Goal: Task Accomplishment & Management: Use online tool/utility

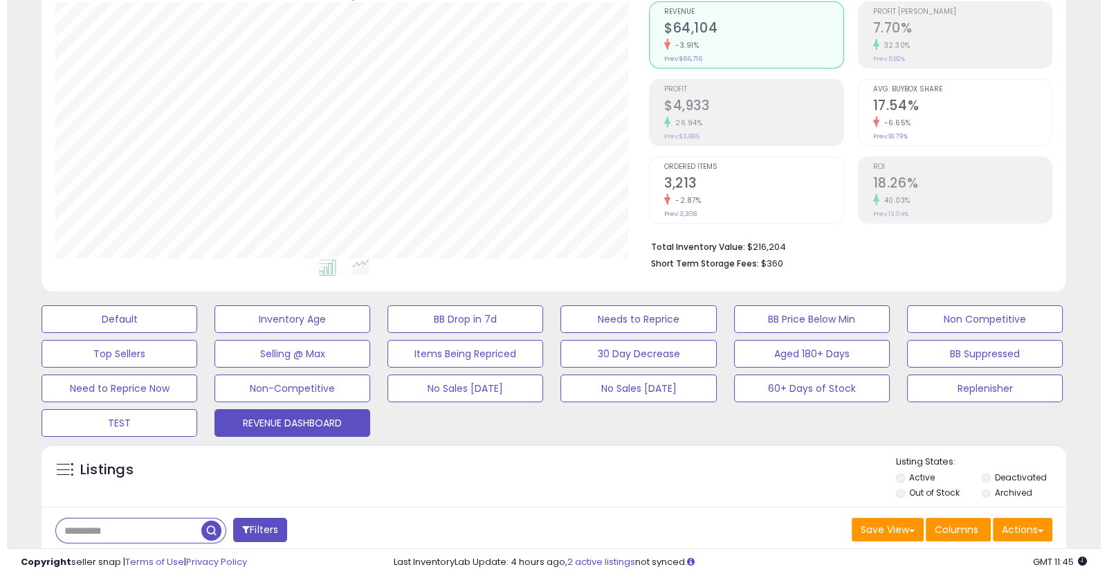
scroll to position [134, 0]
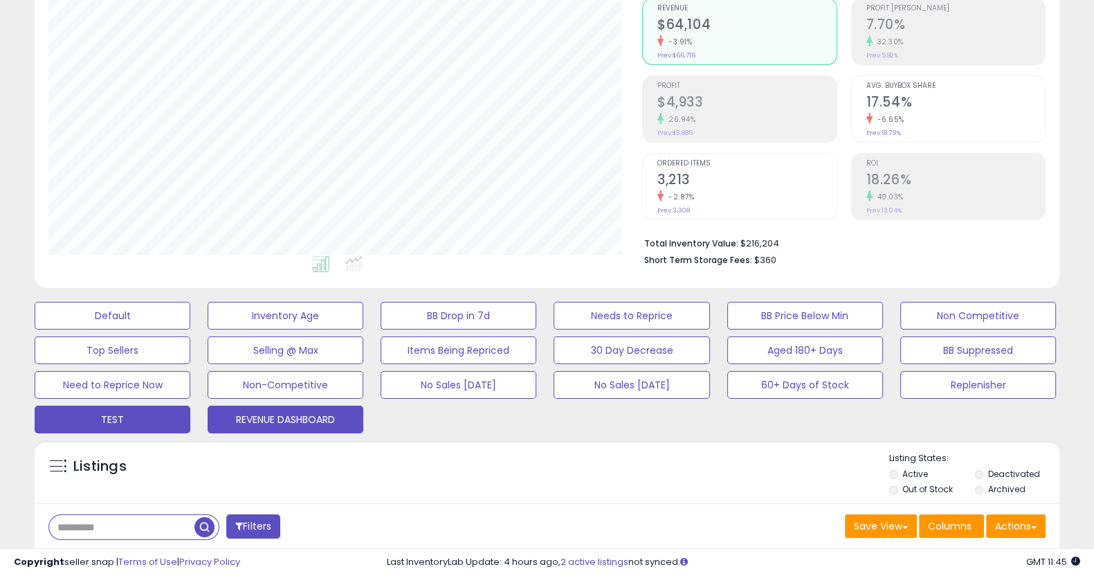
click at [106, 414] on button "TEST" at bounding box center [113, 420] width 156 height 28
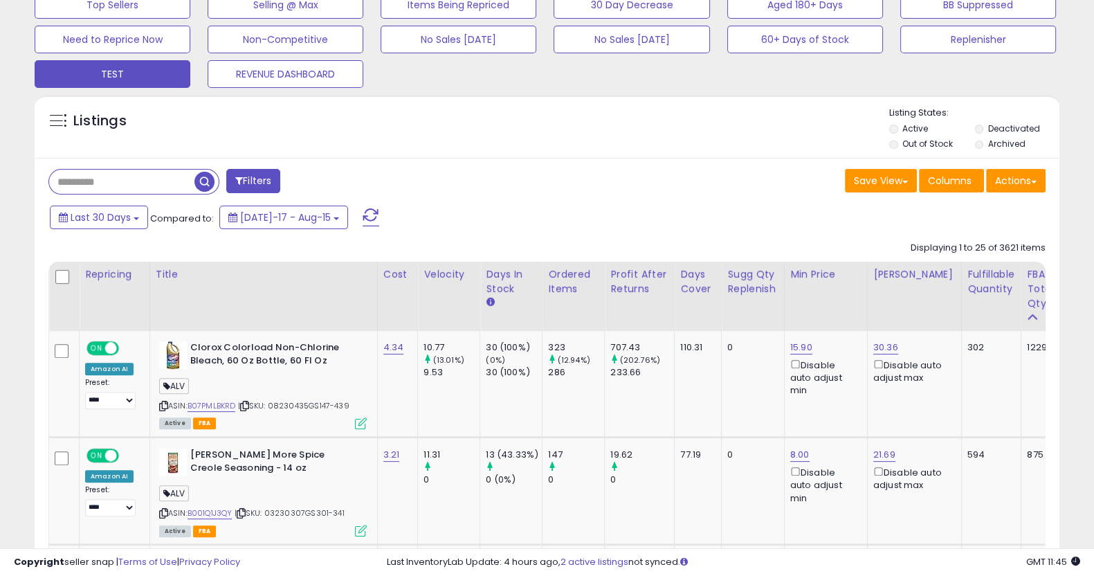
scroll to position [512, 0]
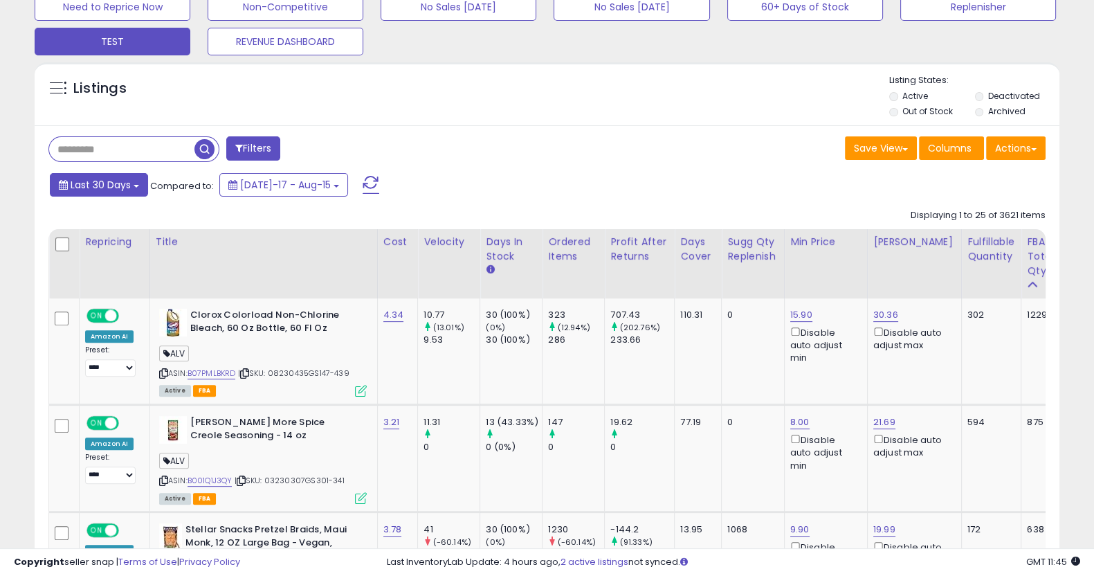
click at [101, 183] on span "Last 30 Days" at bounding box center [101, 185] width 60 height 14
click at [100, 187] on span "Last 30 Days" at bounding box center [101, 185] width 60 height 14
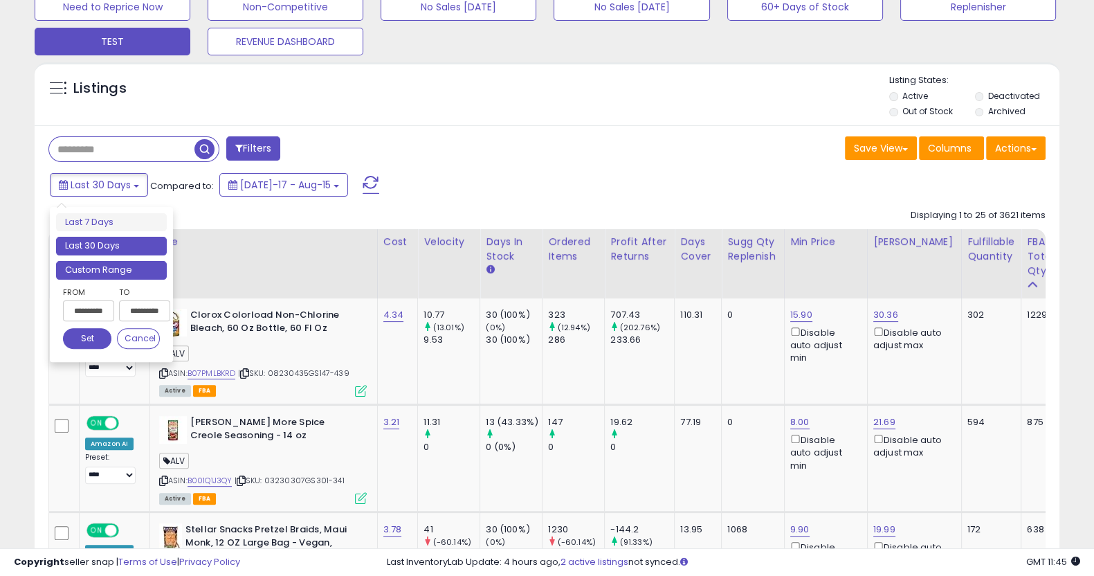
click at [118, 270] on li "Custom Range" at bounding box center [111, 270] width 111 height 19
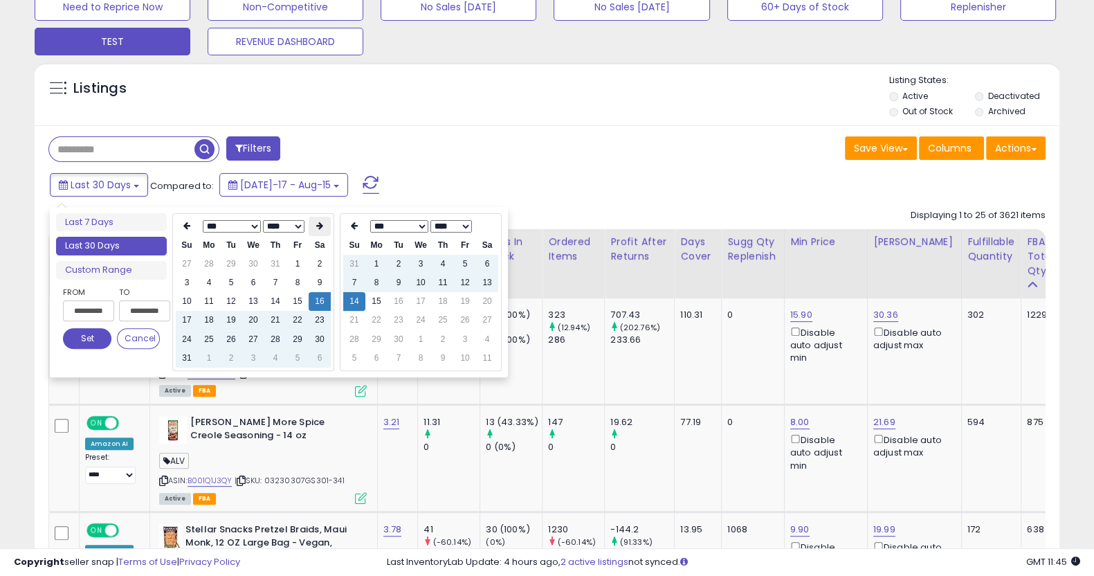
click at [316, 224] on icon at bounding box center [319, 225] width 7 height 8
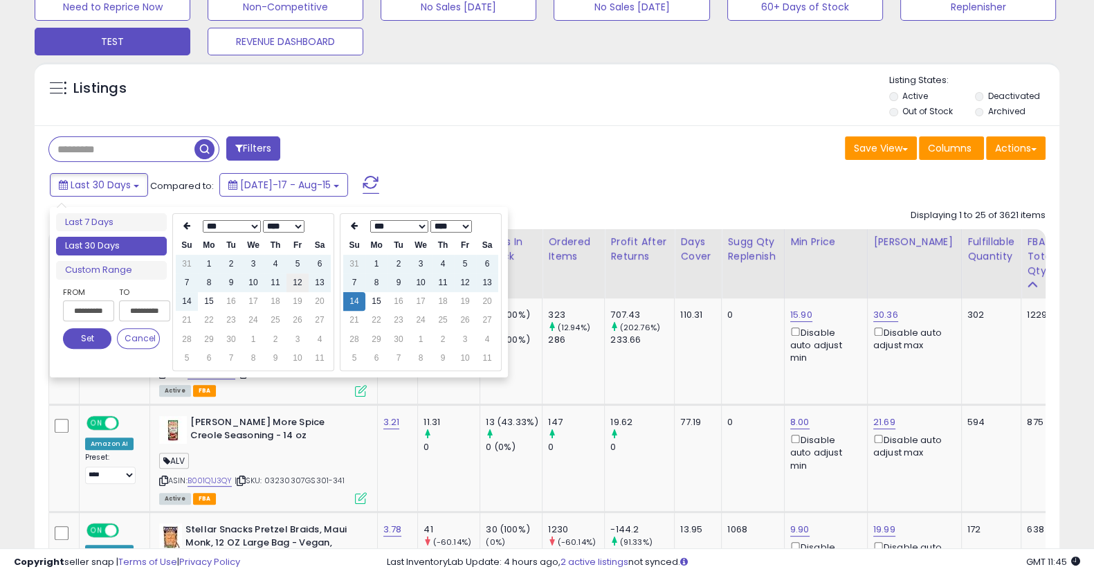
click at [291, 282] on td "12" at bounding box center [297, 282] width 22 height 19
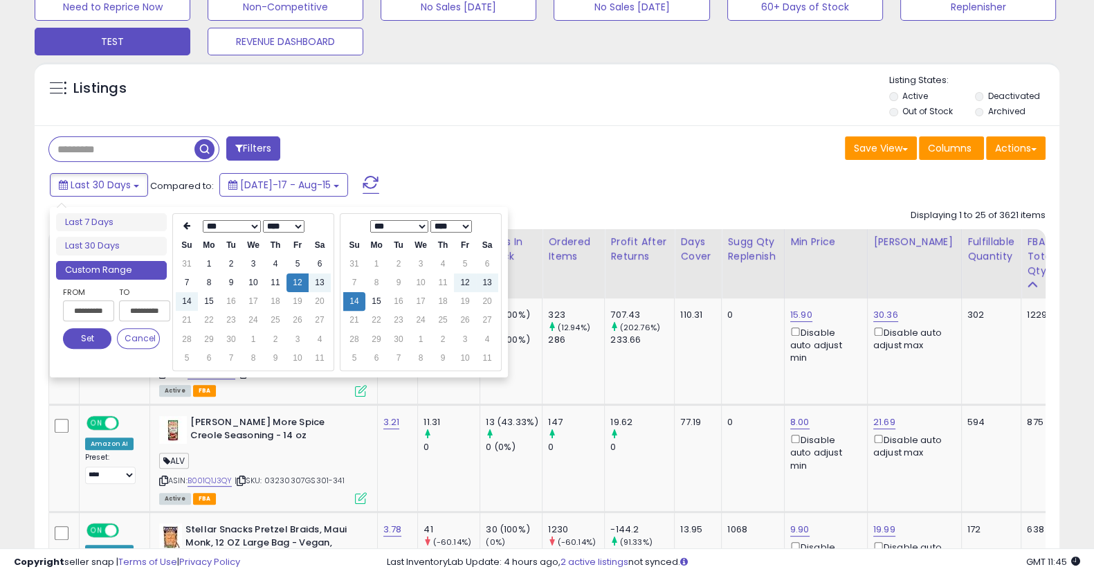
type input "**********"
click at [459, 282] on td "12" at bounding box center [465, 282] width 22 height 19
type input "**********"
click at [76, 334] on button "Set" at bounding box center [87, 338] width 48 height 21
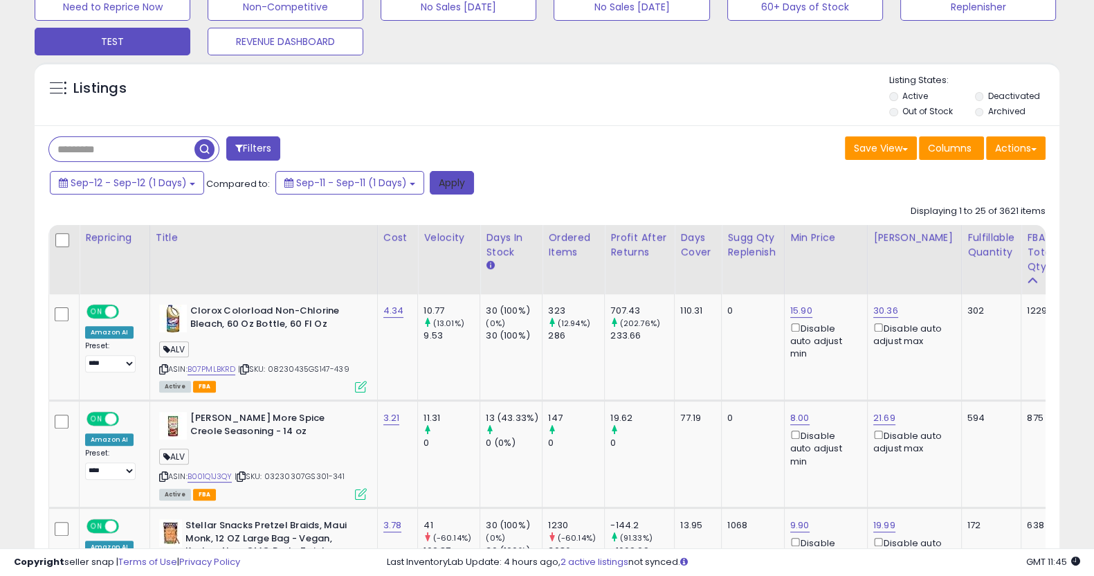
click at [460, 188] on button "Apply" at bounding box center [452, 183] width 44 height 24
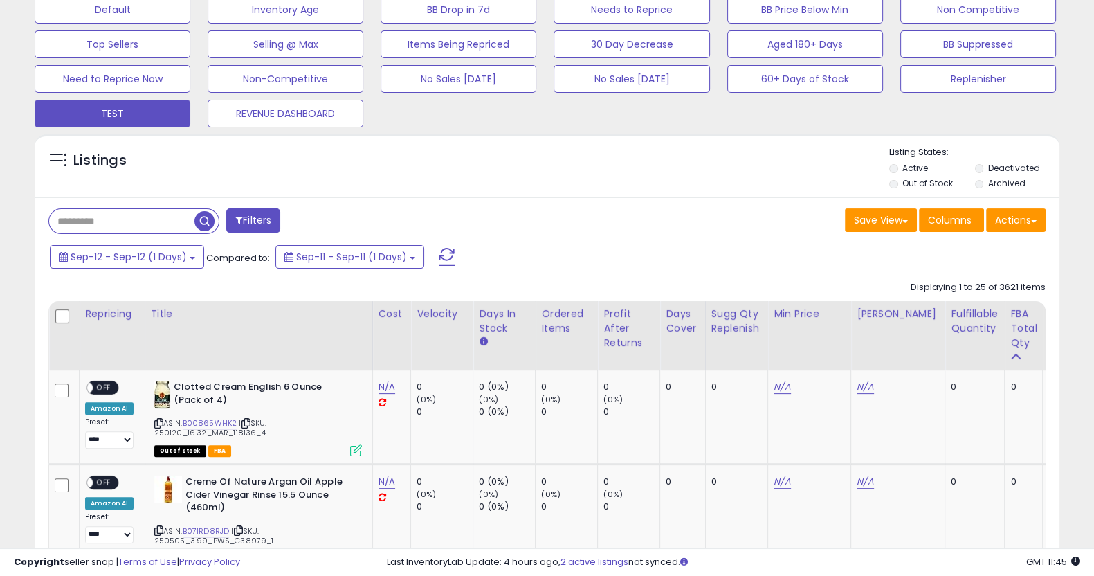
scroll to position [495, 0]
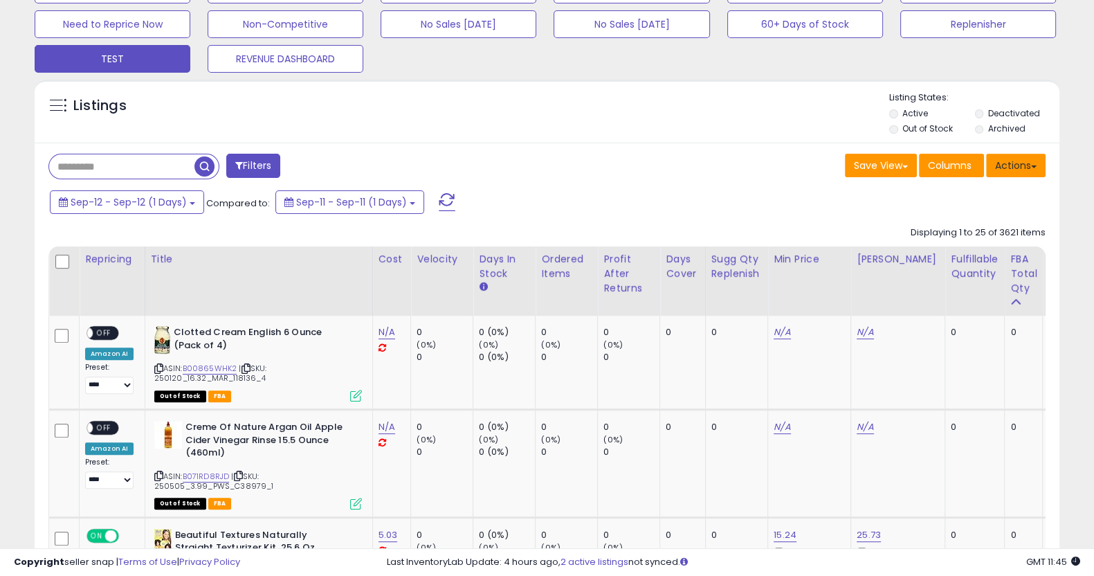
click at [1020, 157] on button "Actions" at bounding box center [1016, 166] width 60 height 24
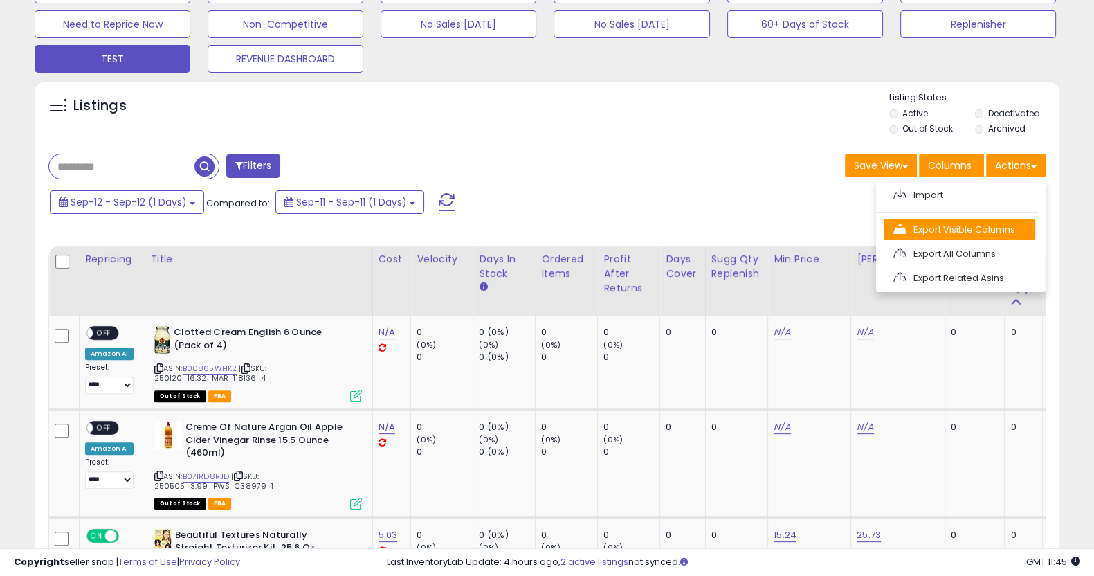
click at [996, 234] on link "Export Visible Columns" at bounding box center [960, 229] width 152 height 21
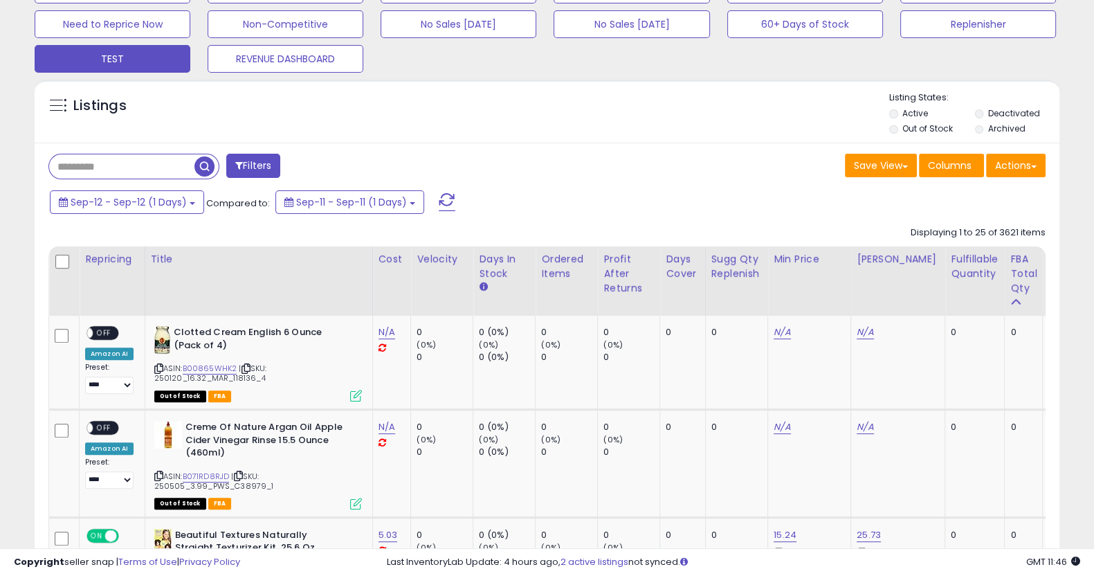
click at [720, 136] on div "Listings" at bounding box center [547, 114] width 1025 height 47
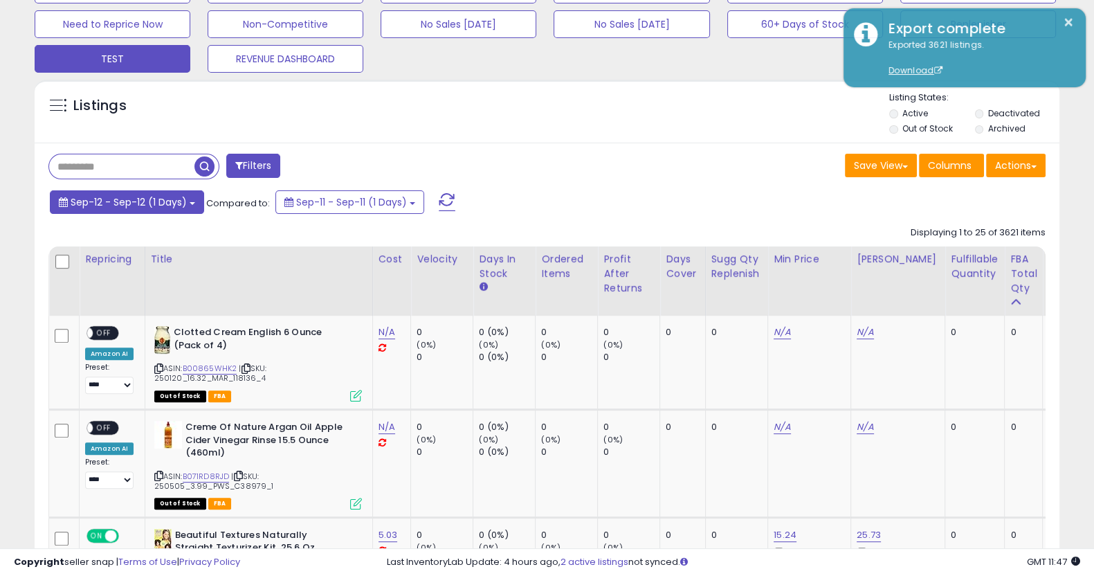
click at [166, 212] on button "Sep-12 - Sep-12 (1 Days)" at bounding box center [127, 202] width 154 height 24
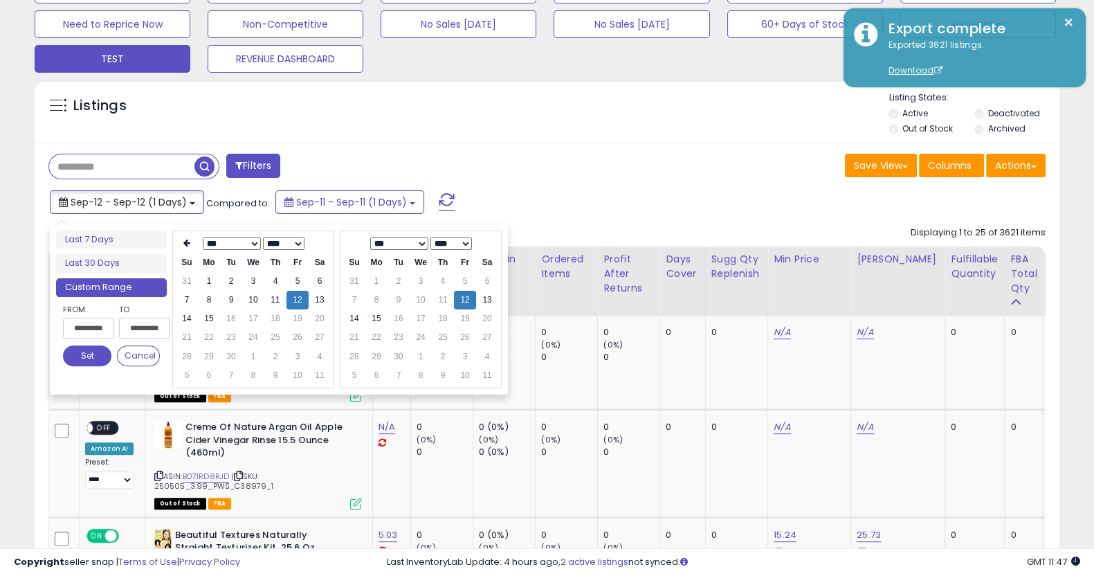
type input "**********"
click at [318, 300] on td "13" at bounding box center [320, 300] width 22 height 19
type input "**********"
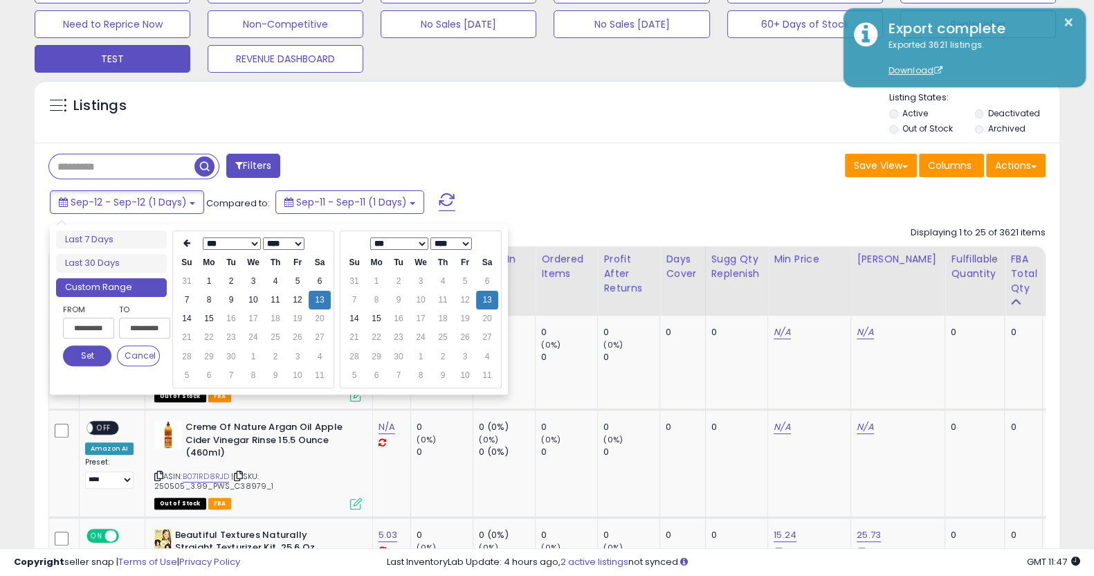
click at [99, 354] on button "Set" at bounding box center [87, 355] width 48 height 21
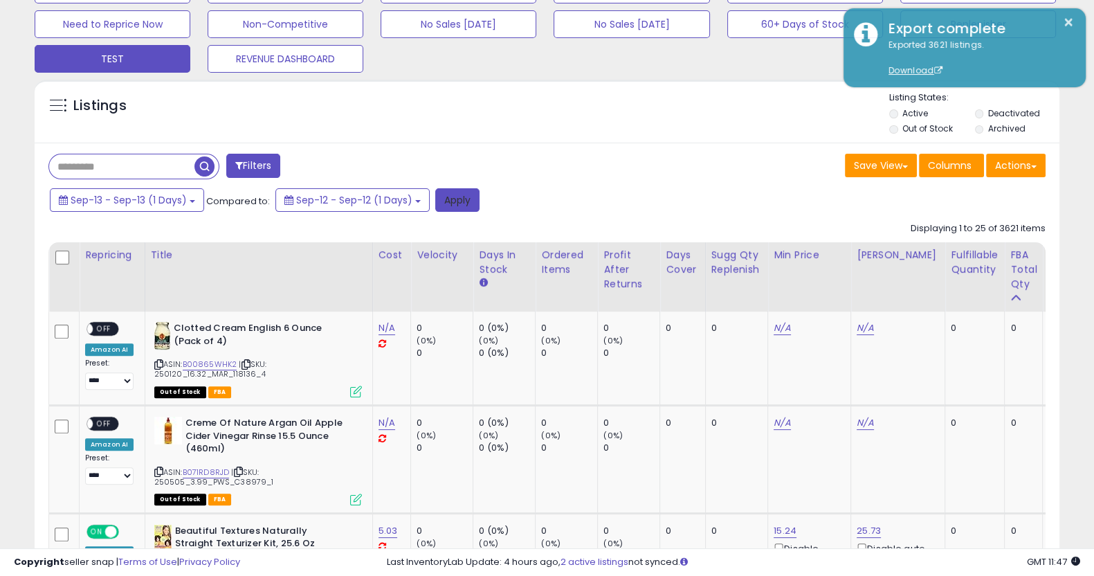
click at [456, 210] on button "Apply" at bounding box center [457, 200] width 44 height 24
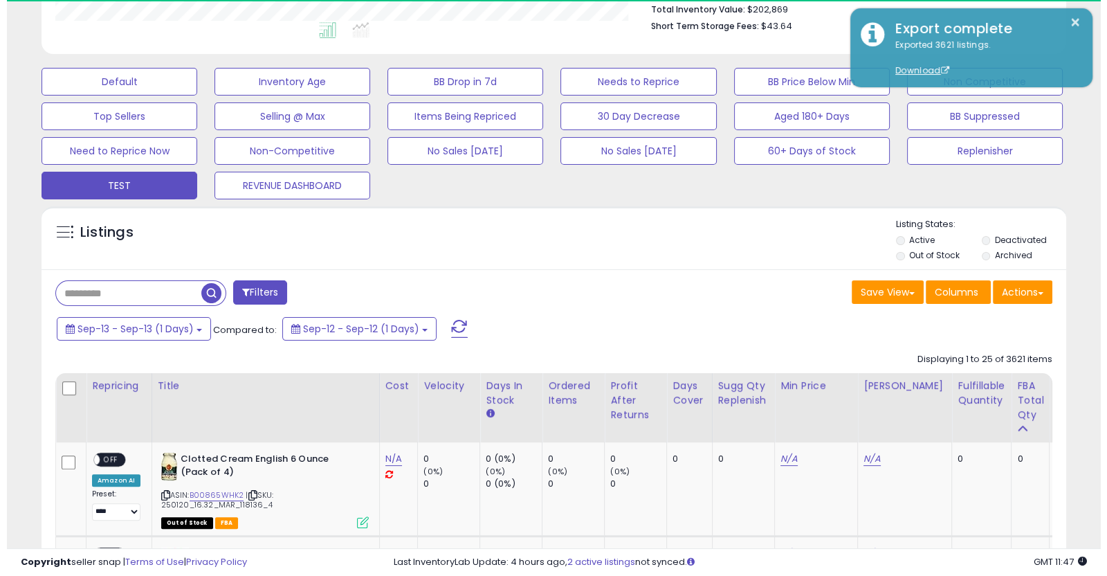
scroll to position [283, 593]
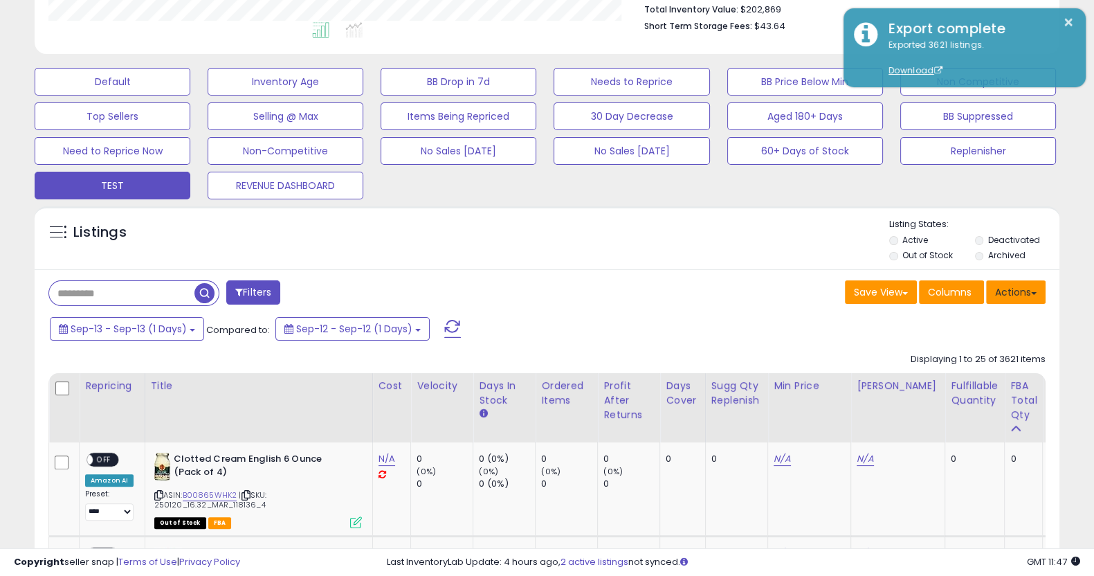
click at [1005, 300] on button "Actions" at bounding box center [1016, 292] width 60 height 24
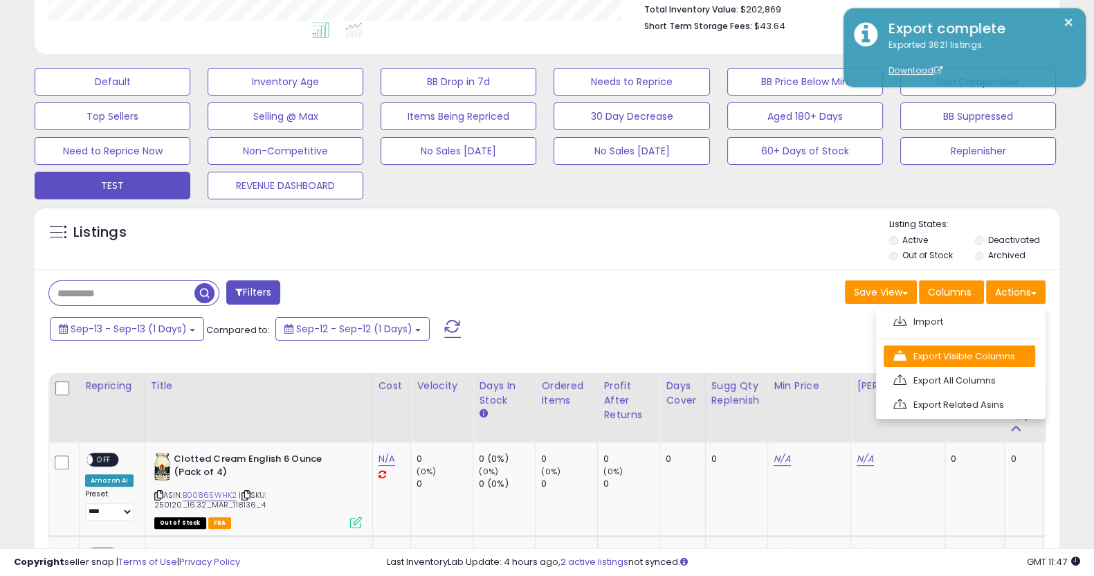
click at [981, 354] on link "Export Visible Columns" at bounding box center [960, 355] width 152 height 21
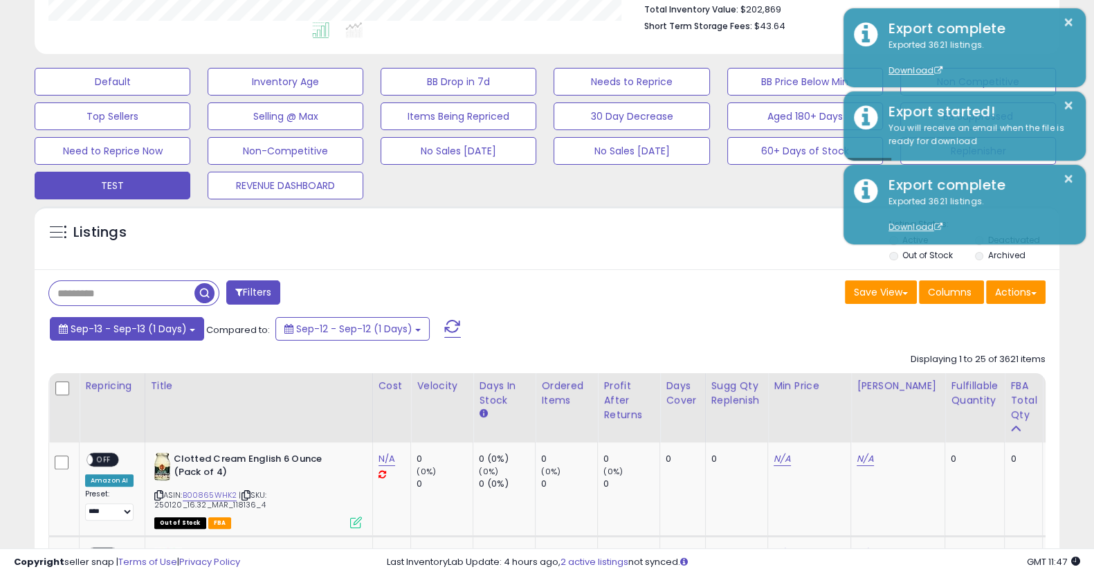
click at [118, 331] on span "Sep-13 - Sep-13 (1 Days)" at bounding box center [129, 329] width 116 height 14
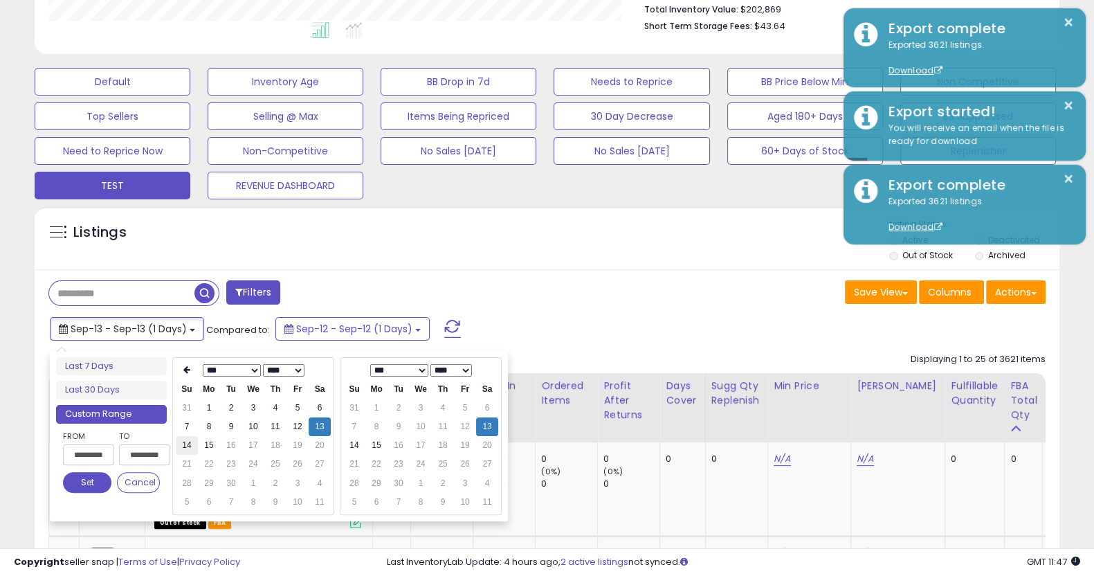
type input "**********"
click at [188, 447] on td "14" at bounding box center [187, 445] width 22 height 19
type input "**********"
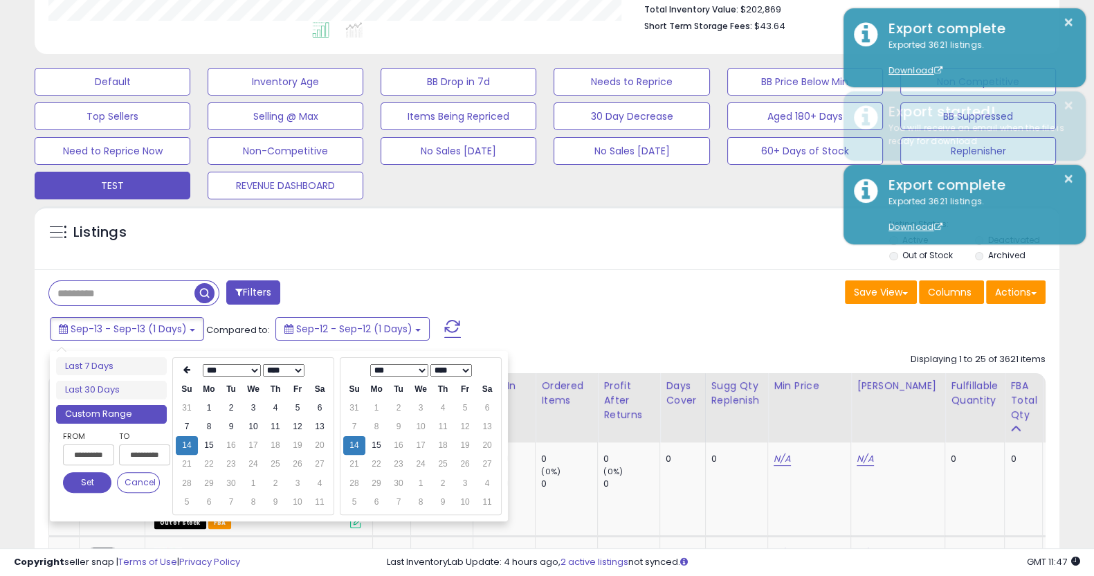
click at [84, 487] on button "Set" at bounding box center [87, 482] width 48 height 21
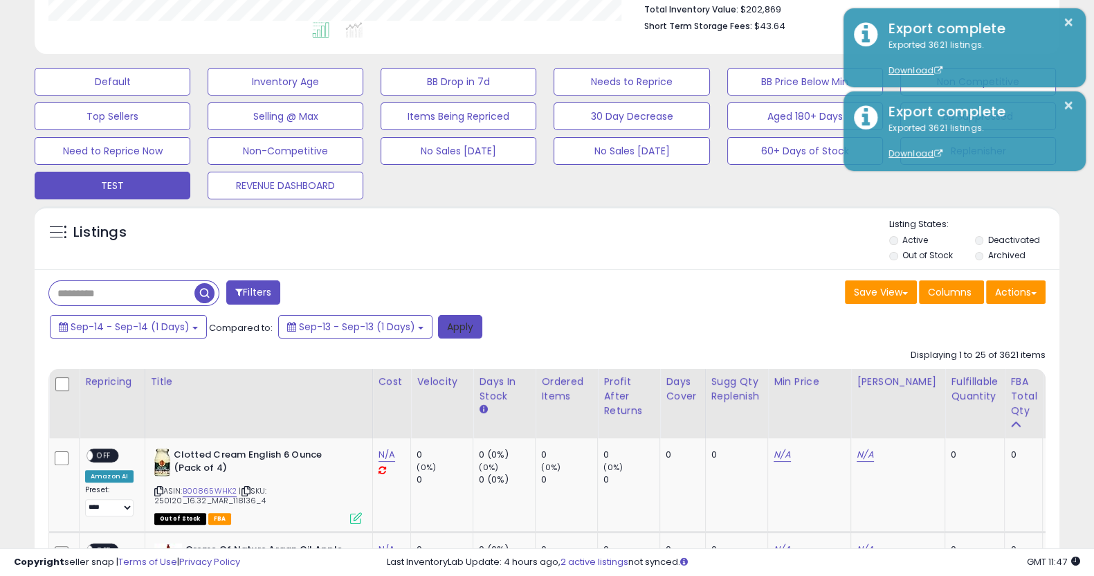
click at [465, 323] on button "Apply" at bounding box center [460, 327] width 44 height 24
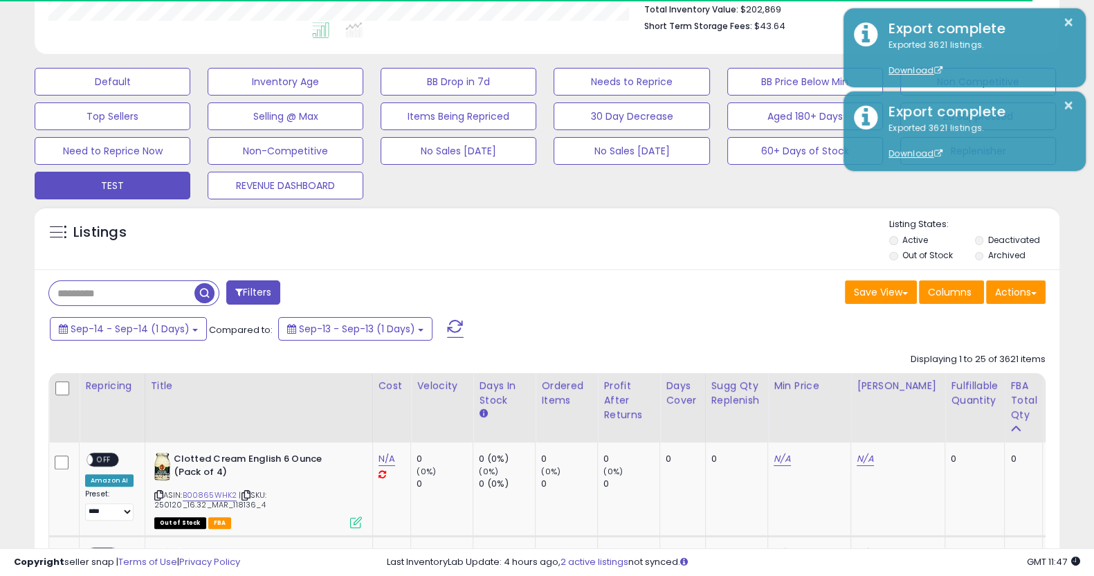
scroll to position [691708, 691398]
click at [1022, 295] on button "Actions" at bounding box center [1016, 292] width 60 height 24
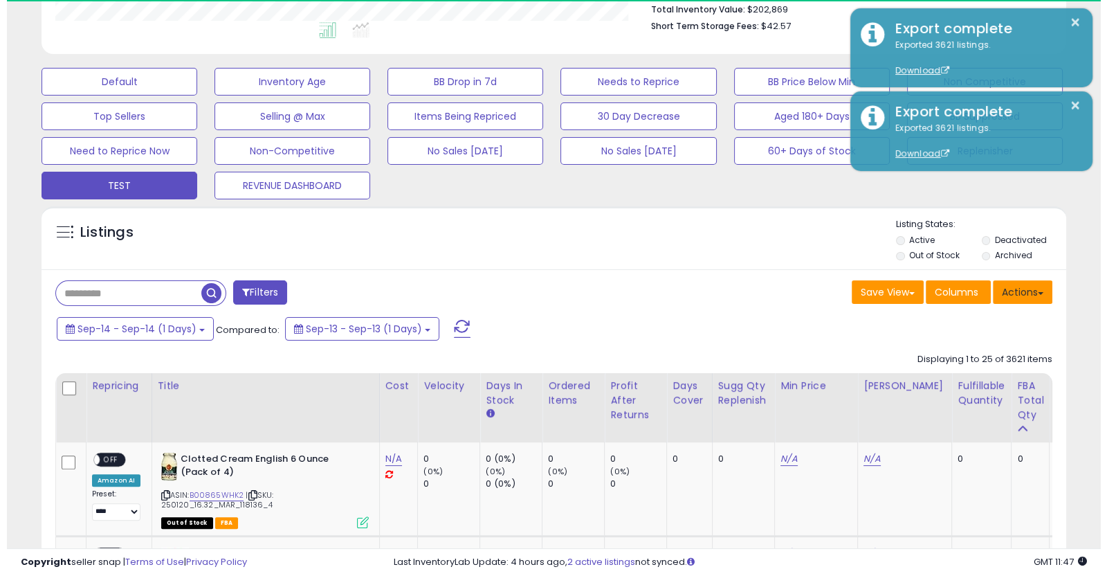
scroll to position [283, 593]
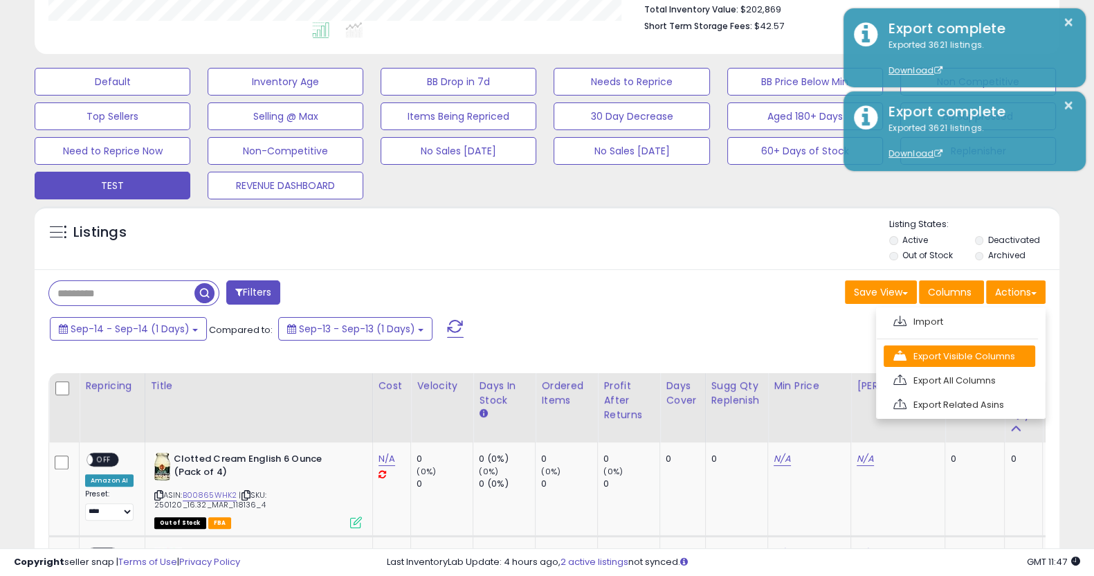
click at [980, 351] on link "Export Visible Columns" at bounding box center [960, 355] width 152 height 21
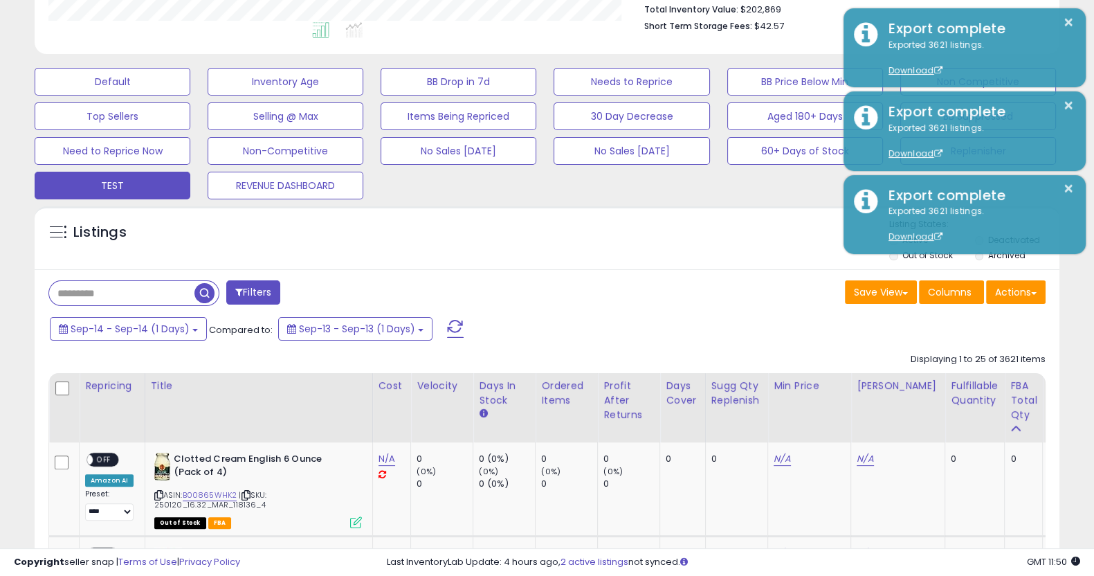
click at [675, 292] on div "Save View Save As New View Update Current View Columns Actions Import Export Vi…" at bounding box center [801, 293] width 509 height 27
click at [301, 192] on button "REVENUE DASHBOARD" at bounding box center [286, 186] width 156 height 28
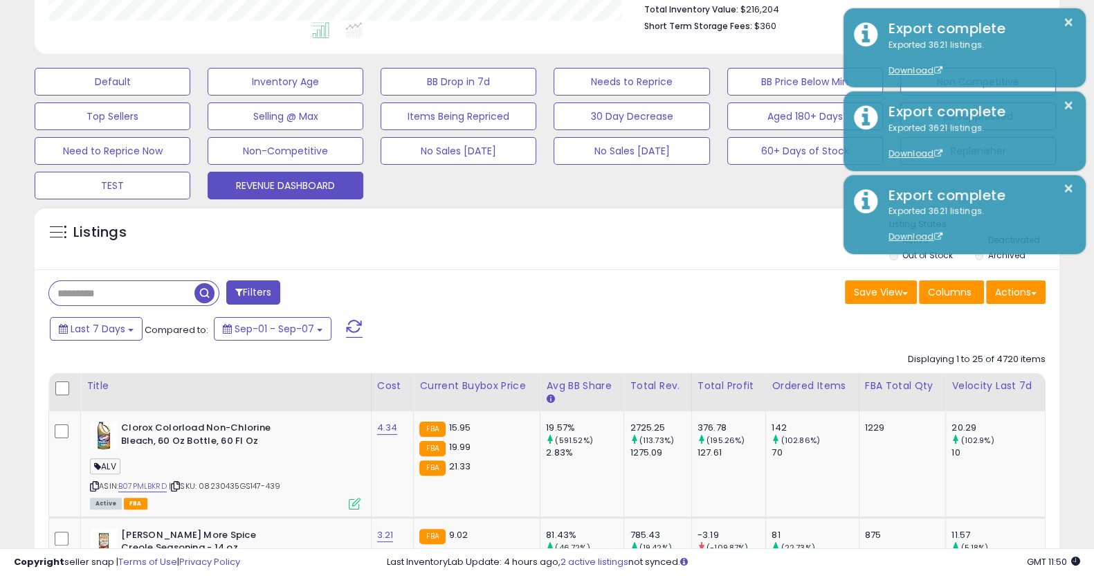
click at [560, 264] on div "Listings" at bounding box center [547, 241] width 1025 height 47
click at [127, 331] on button "Last 7 Days" at bounding box center [96, 329] width 93 height 24
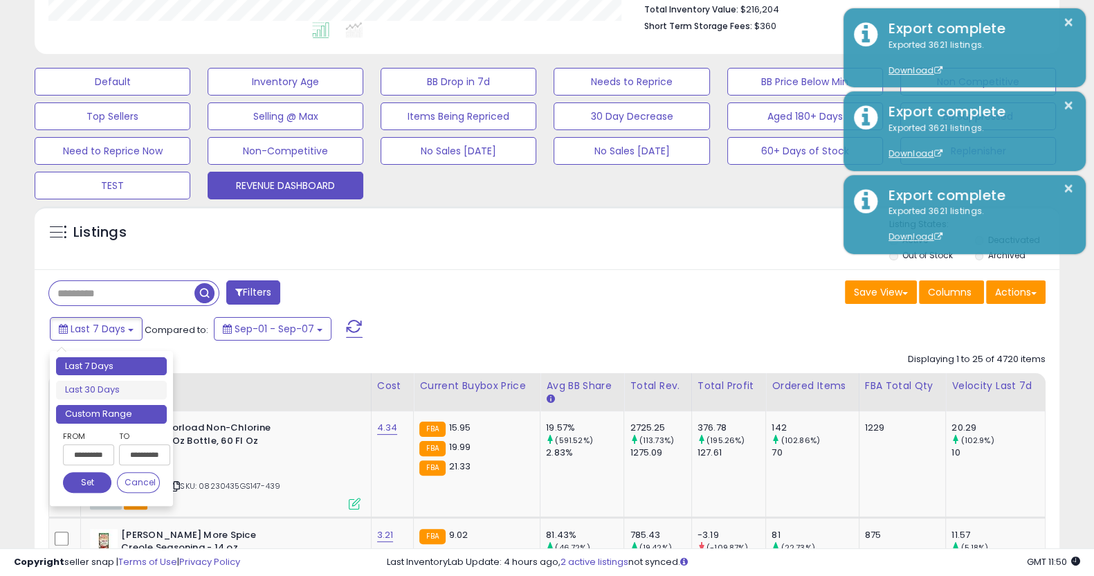
click at [116, 413] on li "Custom Range" at bounding box center [111, 414] width 111 height 19
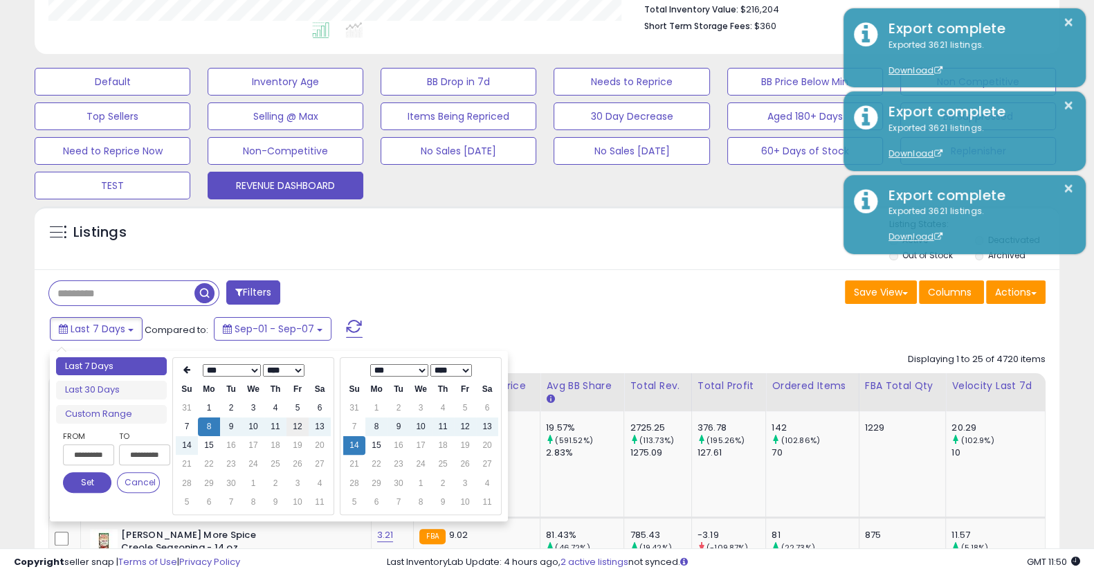
type input "**********"
click at [300, 424] on td "12" at bounding box center [297, 426] width 22 height 19
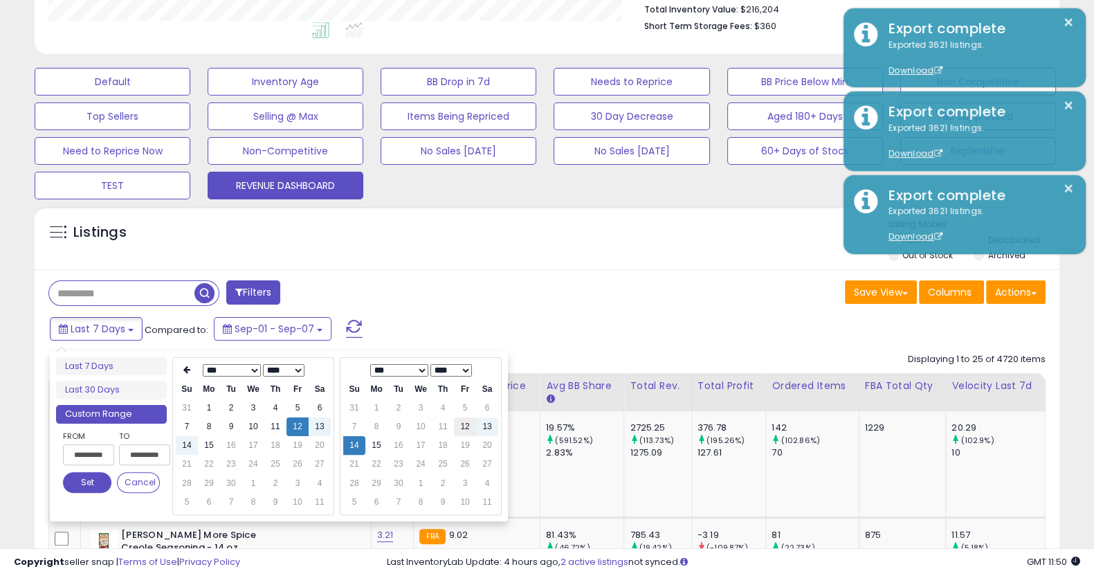
type input "**********"
click at [464, 426] on td "12" at bounding box center [465, 426] width 22 height 19
click at [75, 485] on button "Set" at bounding box center [87, 482] width 48 height 21
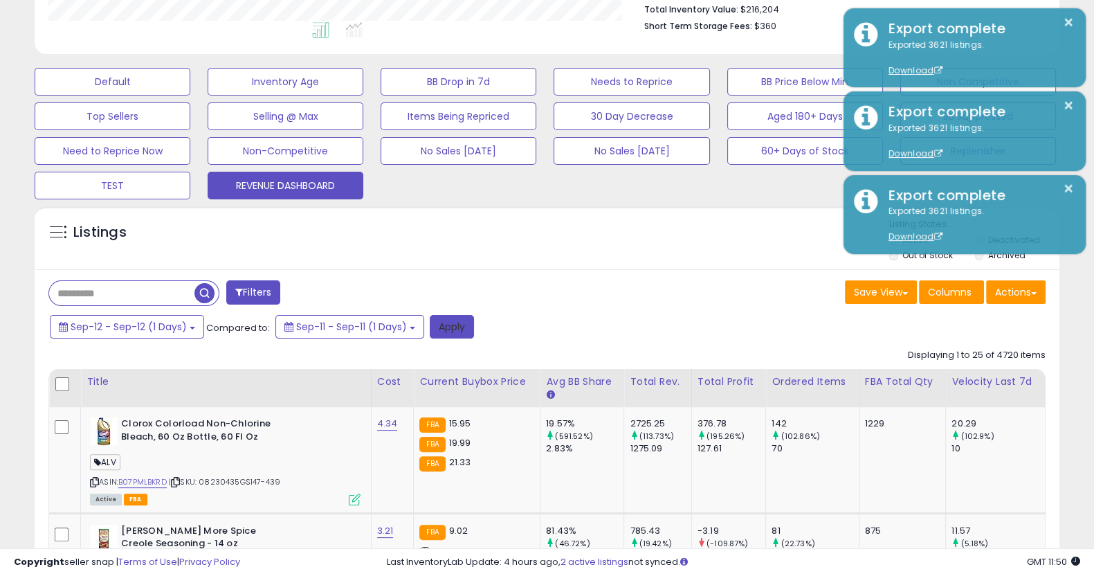
click at [444, 334] on button "Apply" at bounding box center [452, 327] width 44 height 24
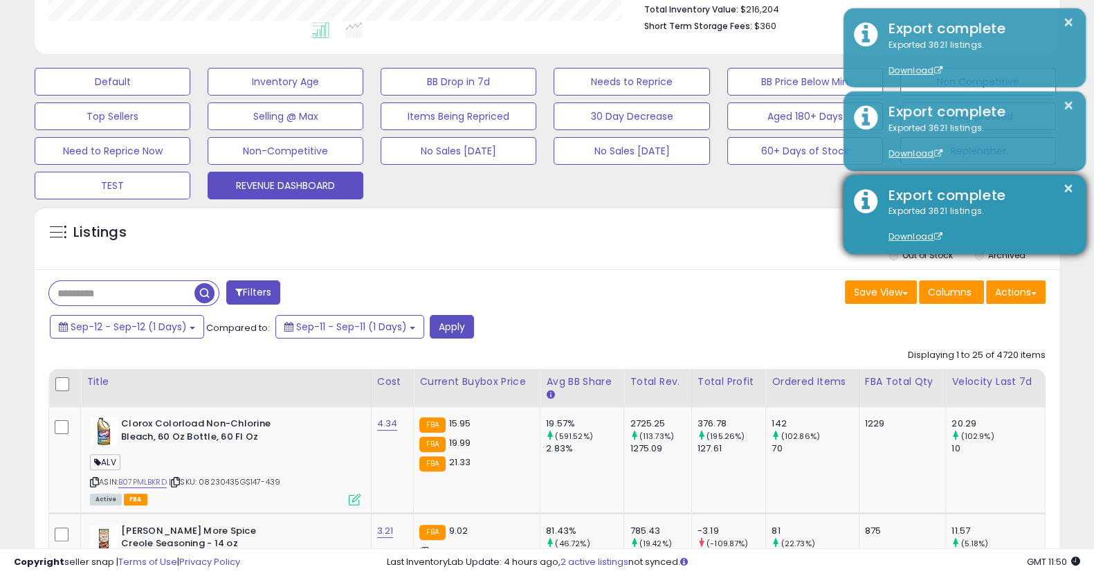
scroll to position [283, 601]
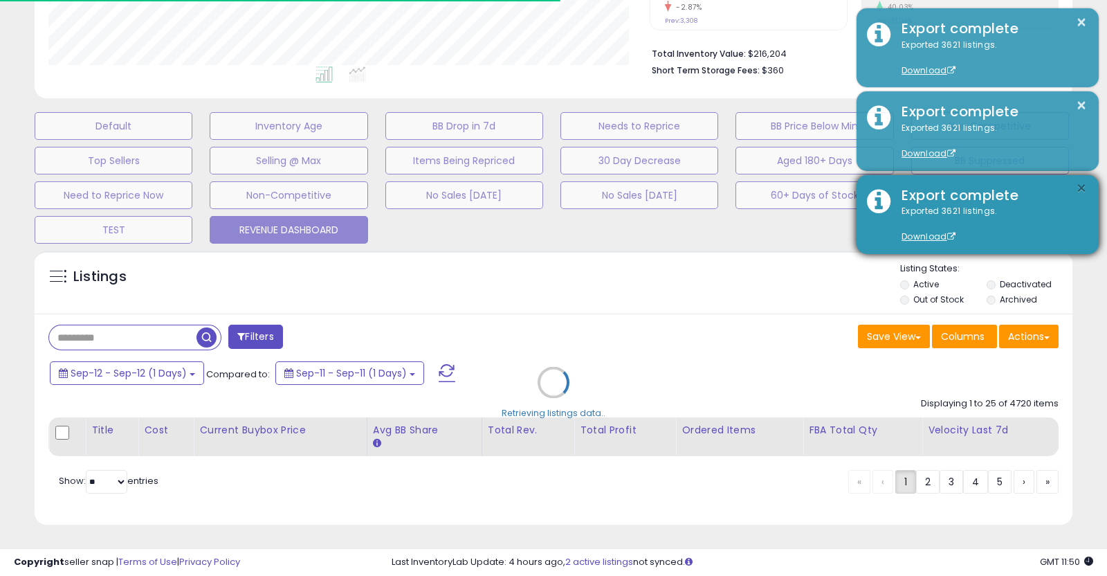
click at [1080, 194] on button "×" at bounding box center [1081, 188] width 11 height 17
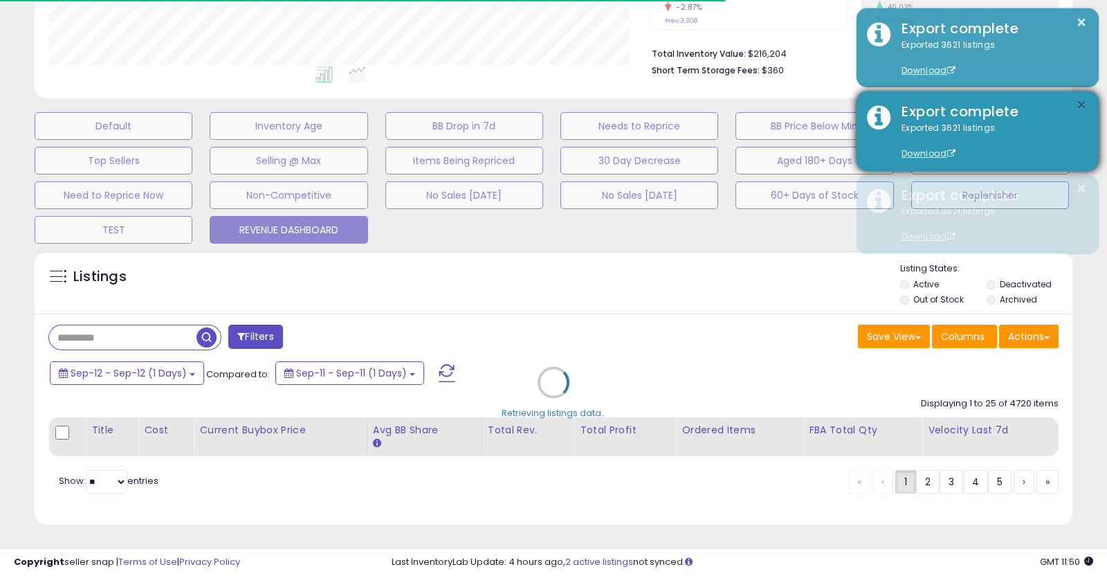
click at [1083, 105] on button "×" at bounding box center [1081, 105] width 11 height 17
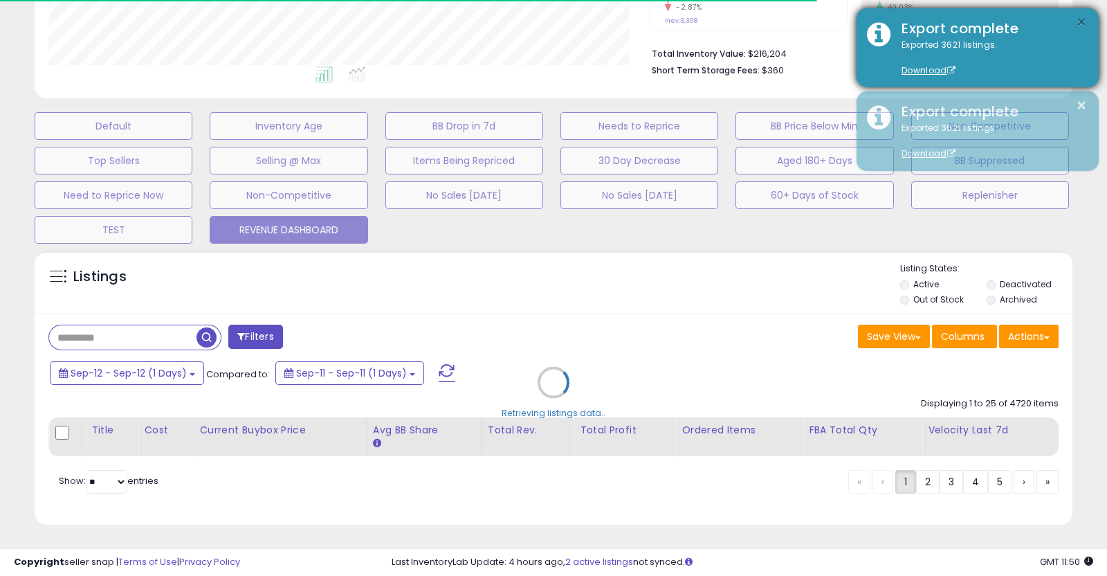
click at [1084, 19] on button "×" at bounding box center [1081, 22] width 11 height 17
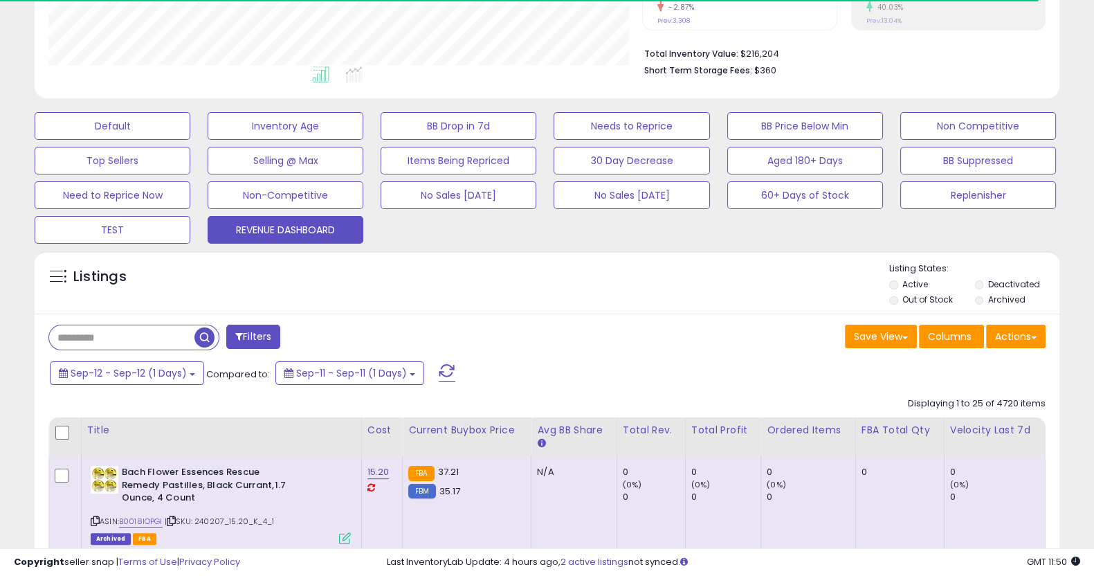
scroll to position [691708, 691398]
click at [1021, 342] on button "Actions" at bounding box center [1016, 337] width 60 height 24
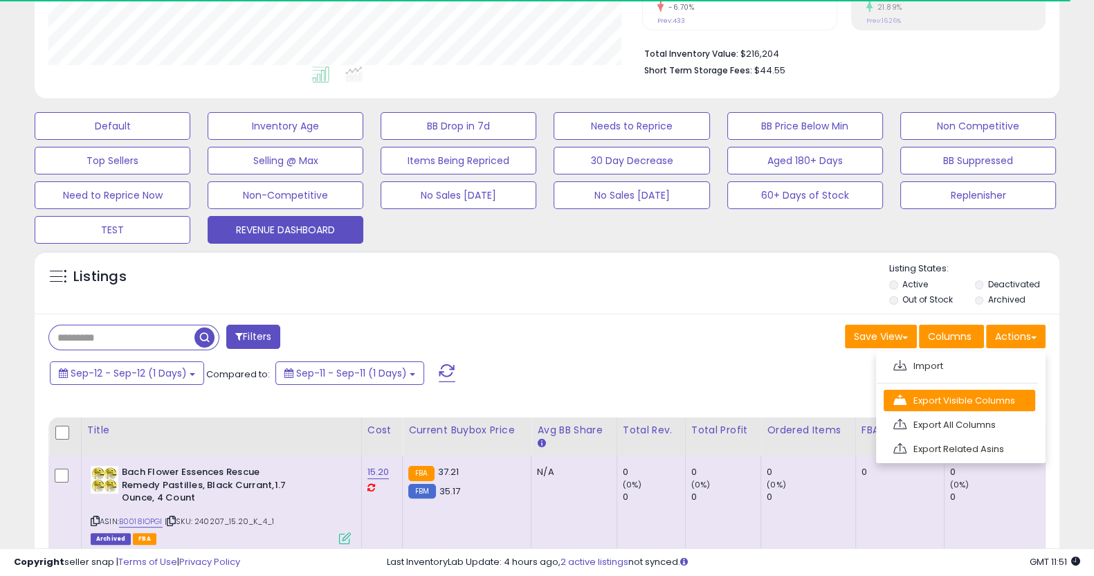
click at [999, 401] on link "Export Visible Columns" at bounding box center [960, 400] width 152 height 21
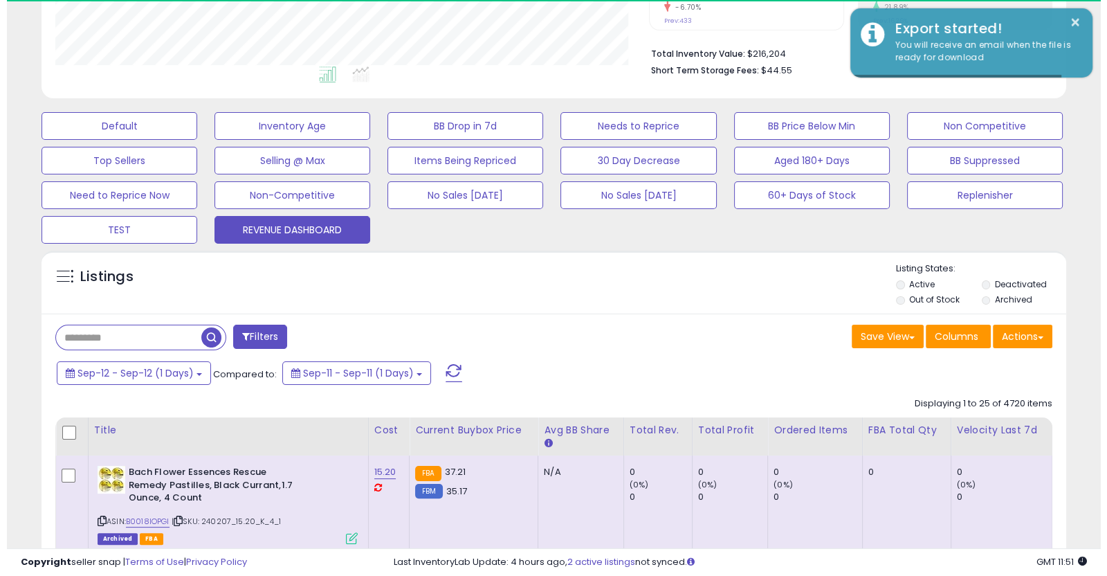
scroll to position [283, 593]
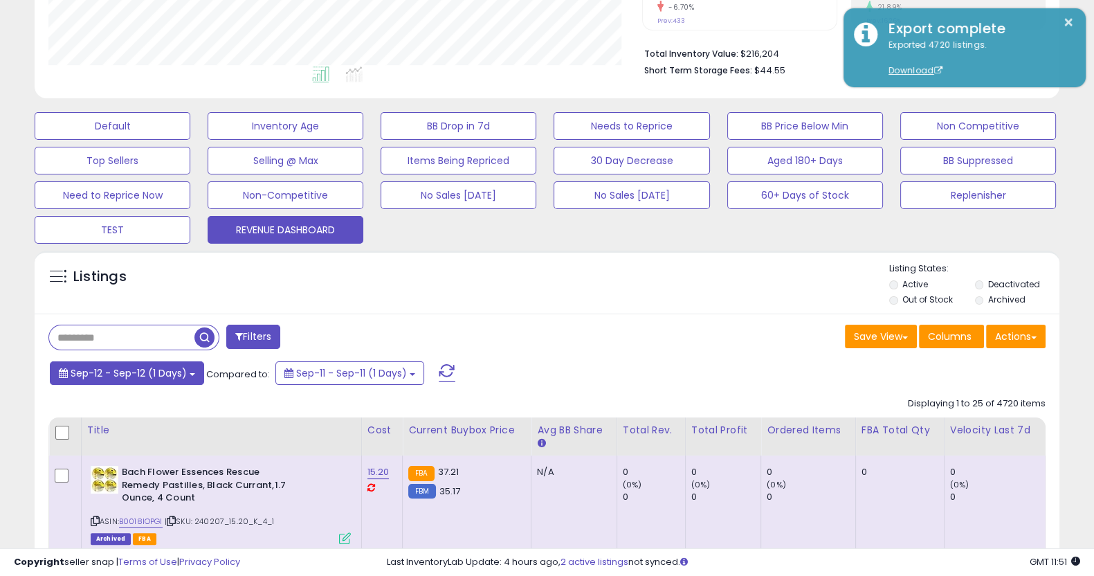
click at [193, 374] on b at bounding box center [193, 374] width 6 height 3
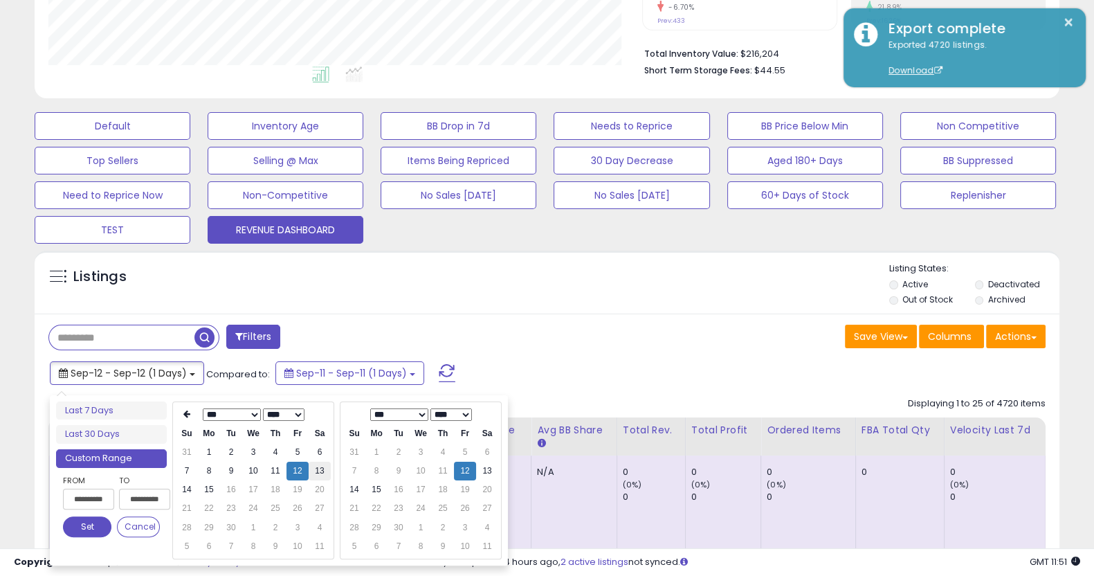
type input "**********"
click at [317, 473] on td "13" at bounding box center [320, 471] width 22 height 19
type input "**********"
click at [73, 523] on button "Set" at bounding box center [87, 526] width 48 height 21
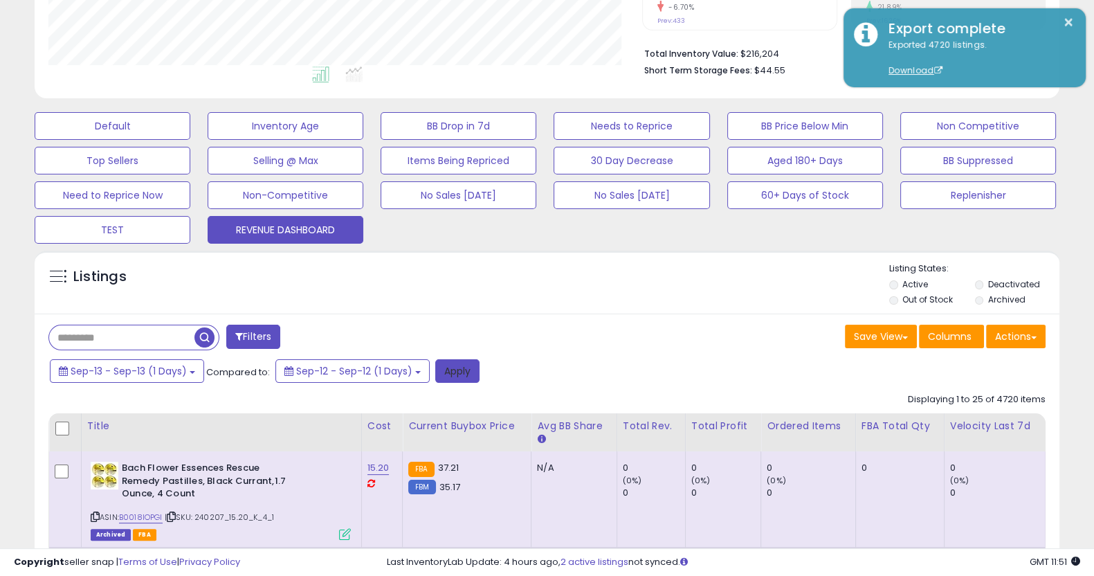
click at [453, 375] on button "Apply" at bounding box center [457, 371] width 44 height 24
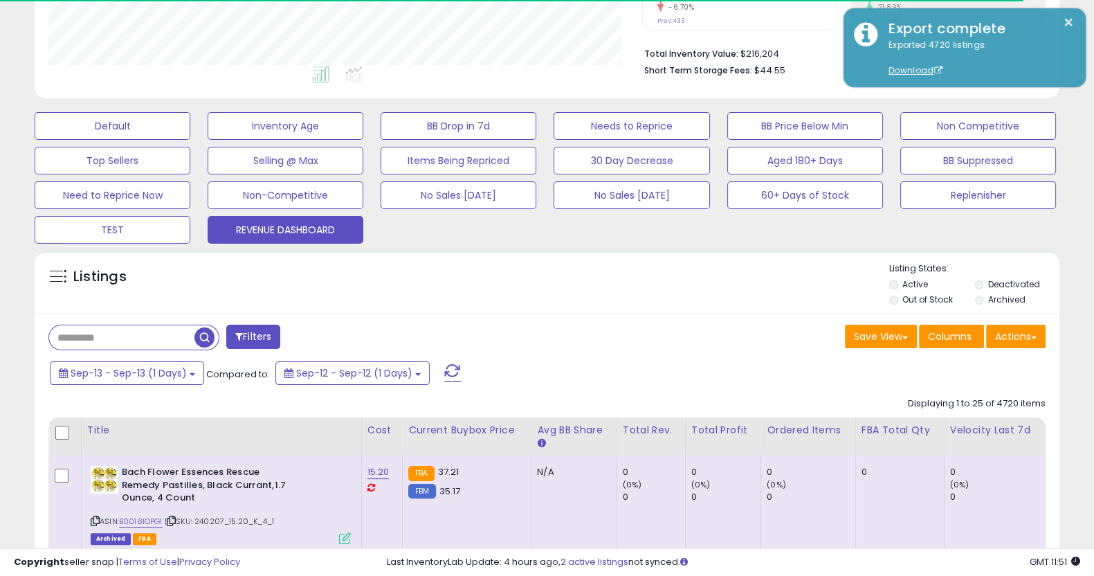
scroll to position [691708, 691398]
click at [1019, 340] on button "Actions" at bounding box center [1016, 337] width 60 height 24
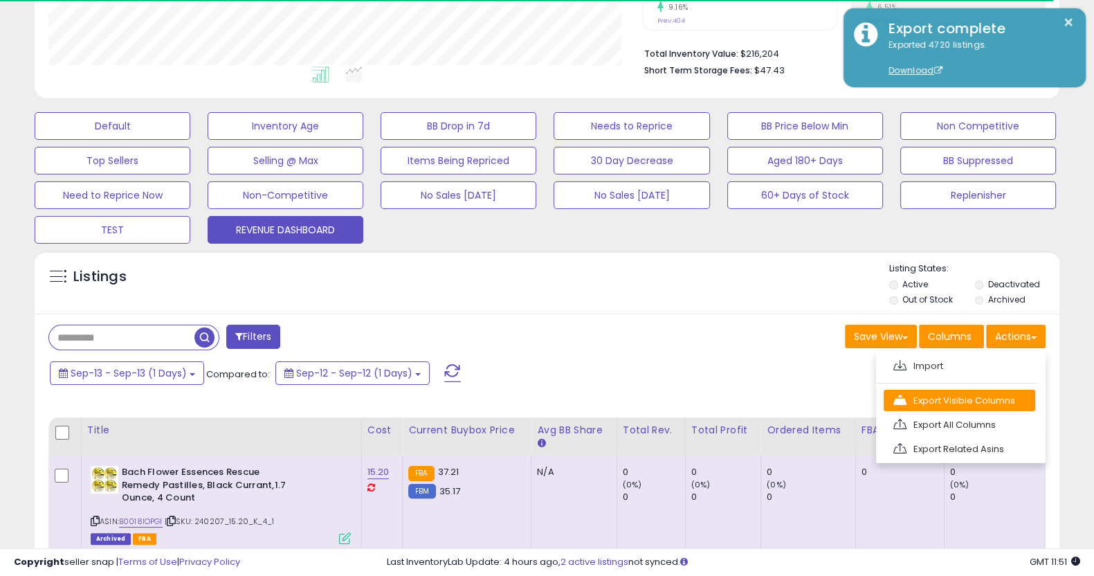
click at [981, 403] on link "Export Visible Columns" at bounding box center [960, 400] width 152 height 21
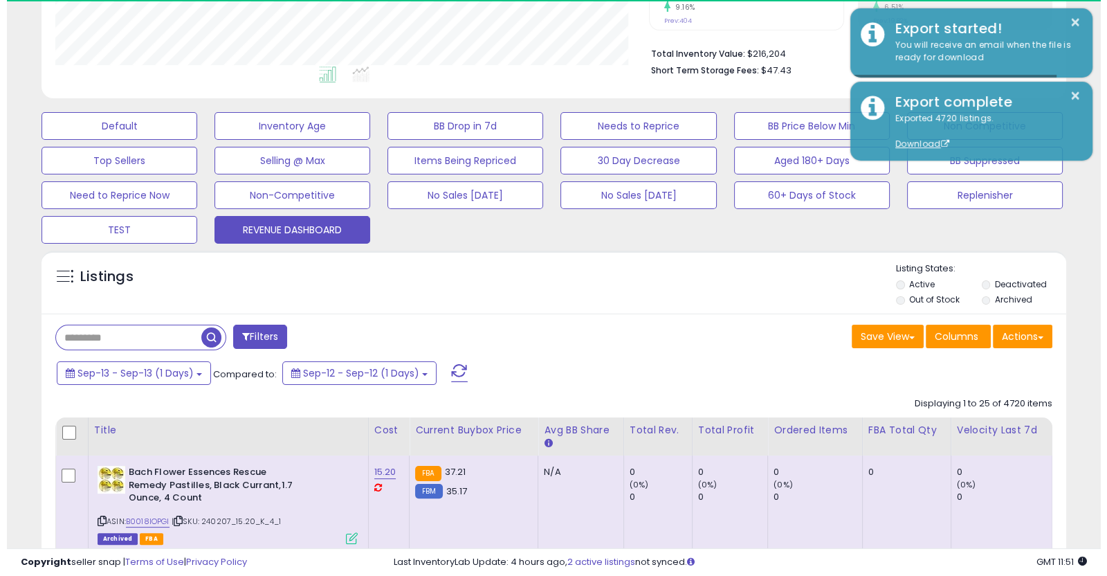
scroll to position [283, 593]
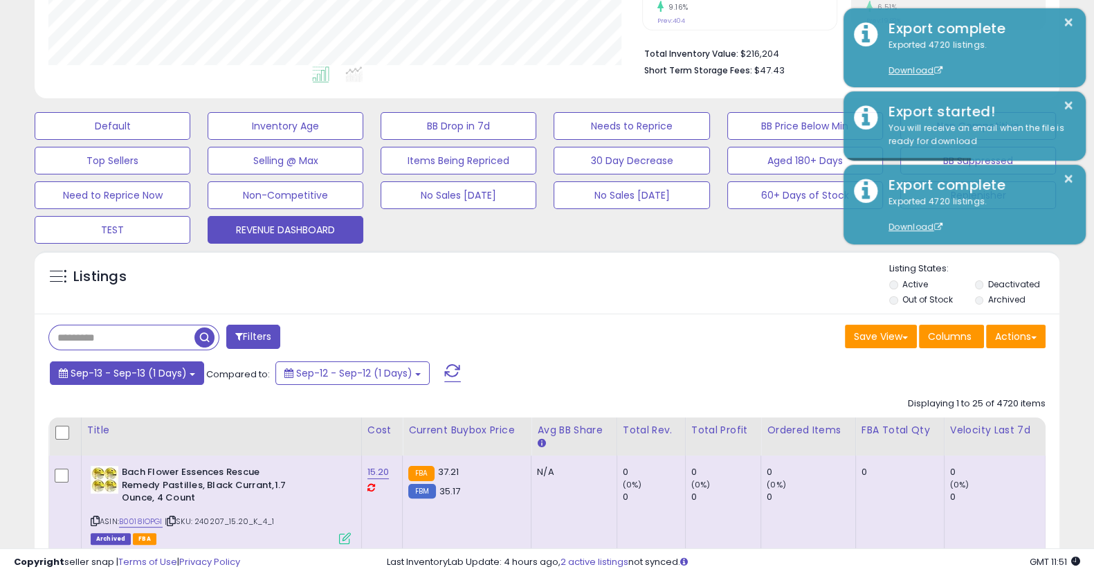
click at [119, 372] on span "Sep-13 - Sep-13 (1 Days)" at bounding box center [129, 373] width 116 height 14
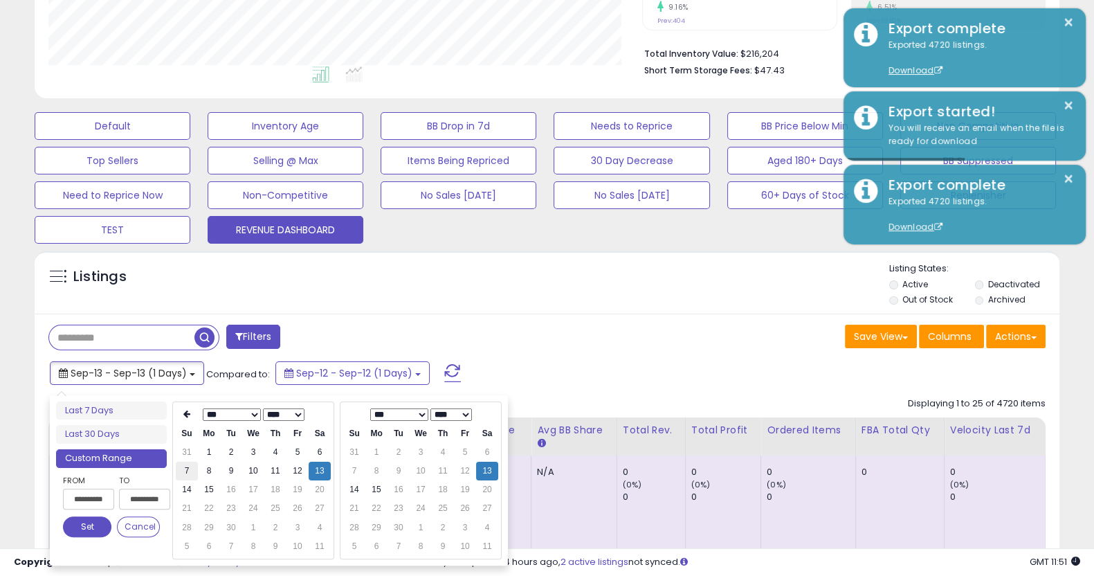
type input "**********"
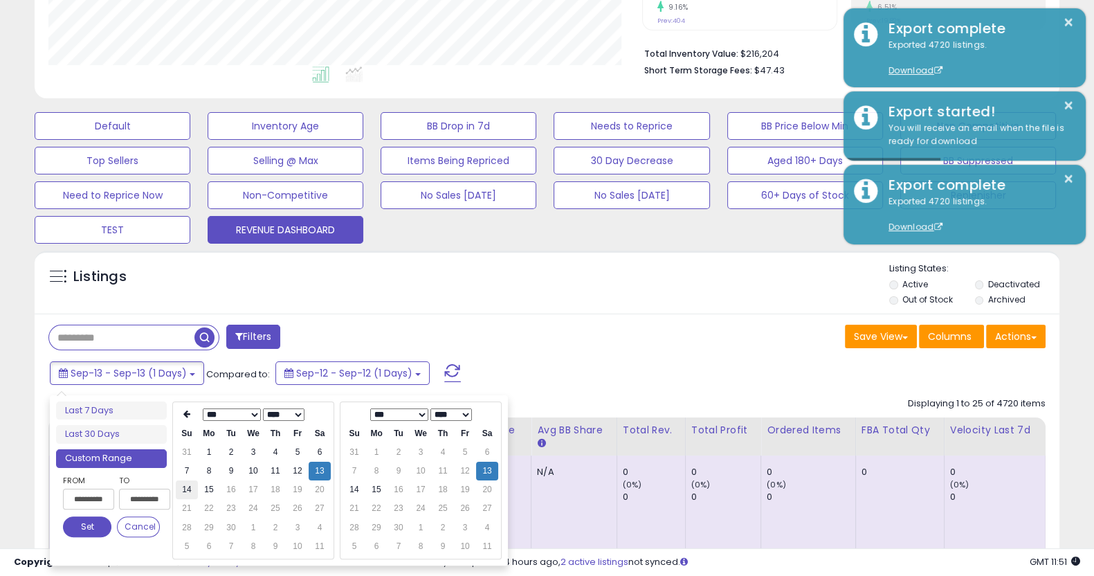
click at [186, 493] on td "14" at bounding box center [187, 489] width 22 height 19
type input "**********"
click at [84, 530] on button "Set" at bounding box center [87, 526] width 48 height 21
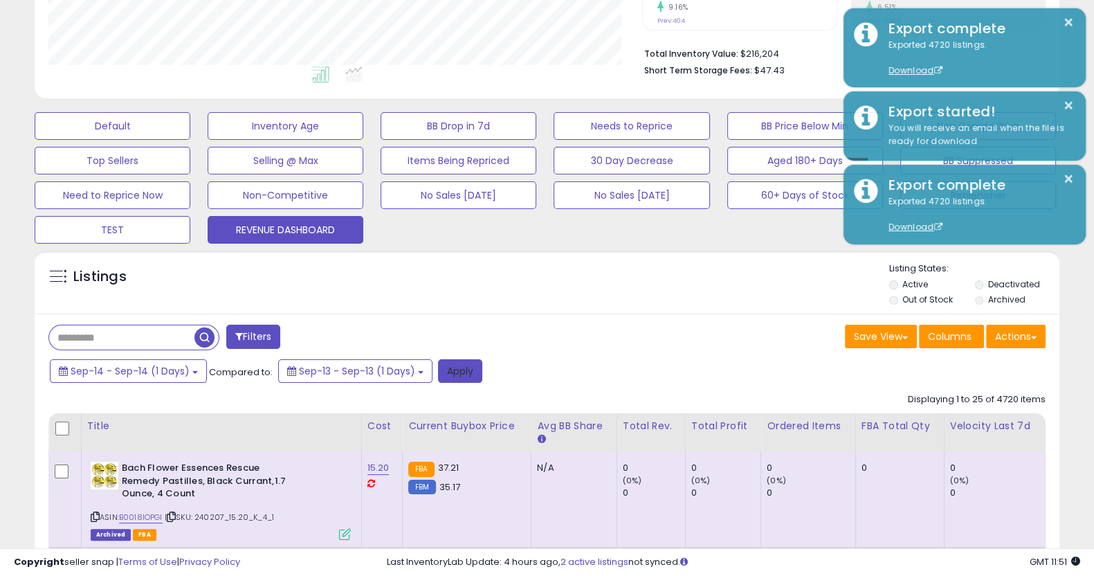
click at [468, 381] on button "Apply" at bounding box center [460, 371] width 44 height 24
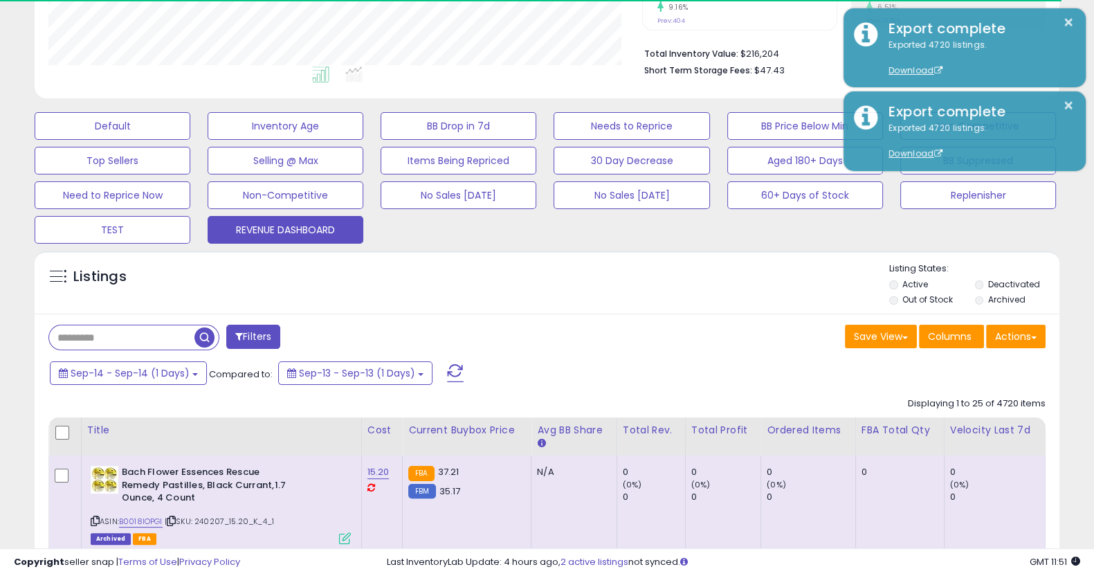
scroll to position [691708, 691398]
click at [1016, 337] on button "Actions" at bounding box center [1016, 337] width 60 height 24
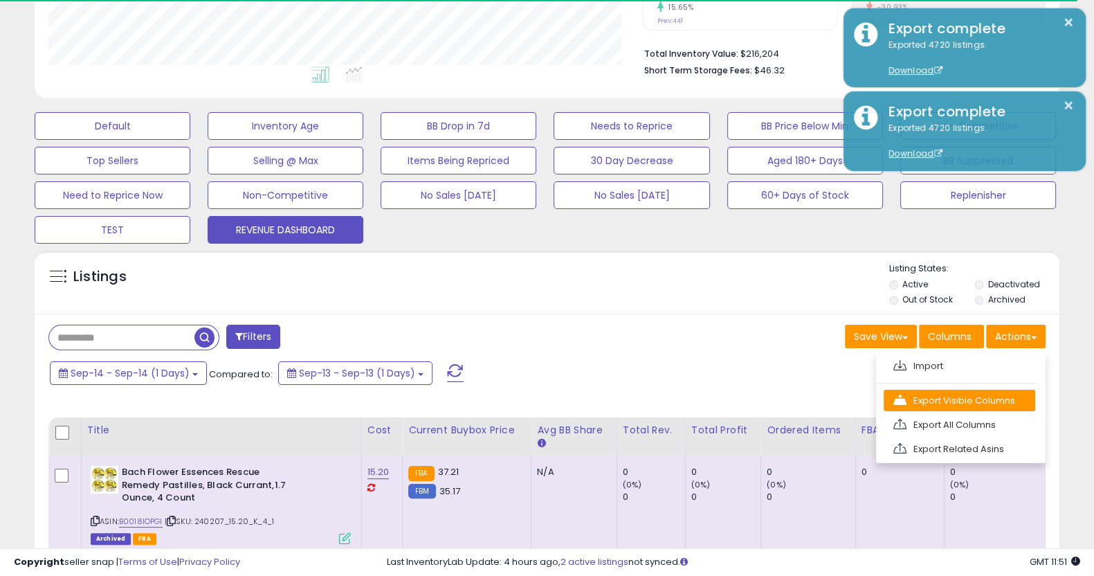
click at [975, 396] on link "Export Visible Columns" at bounding box center [960, 400] width 152 height 21
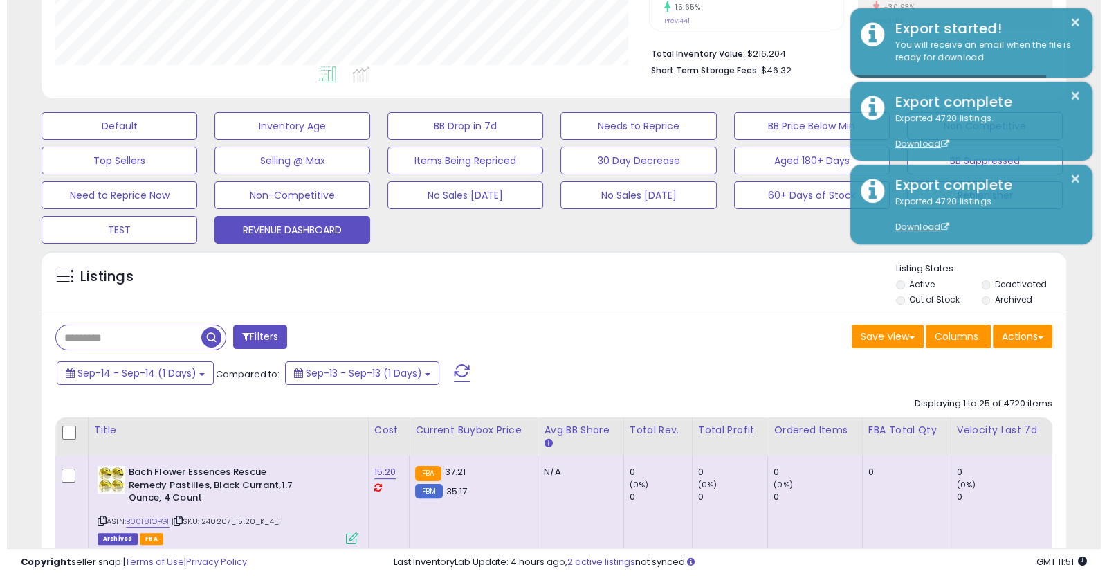
scroll to position [283, 593]
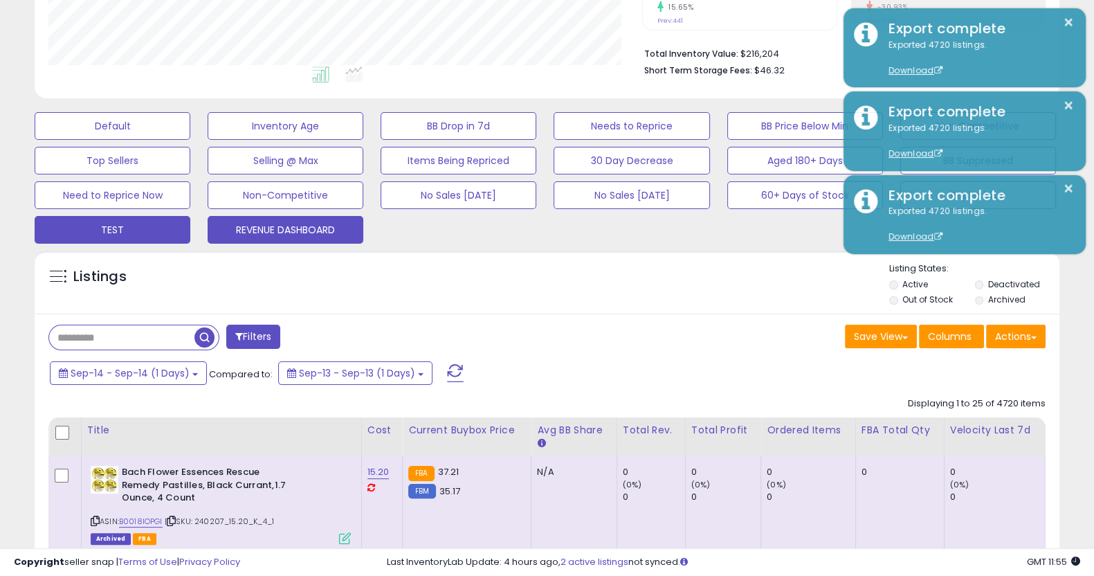
click at [149, 231] on button "TEST" at bounding box center [113, 230] width 156 height 28
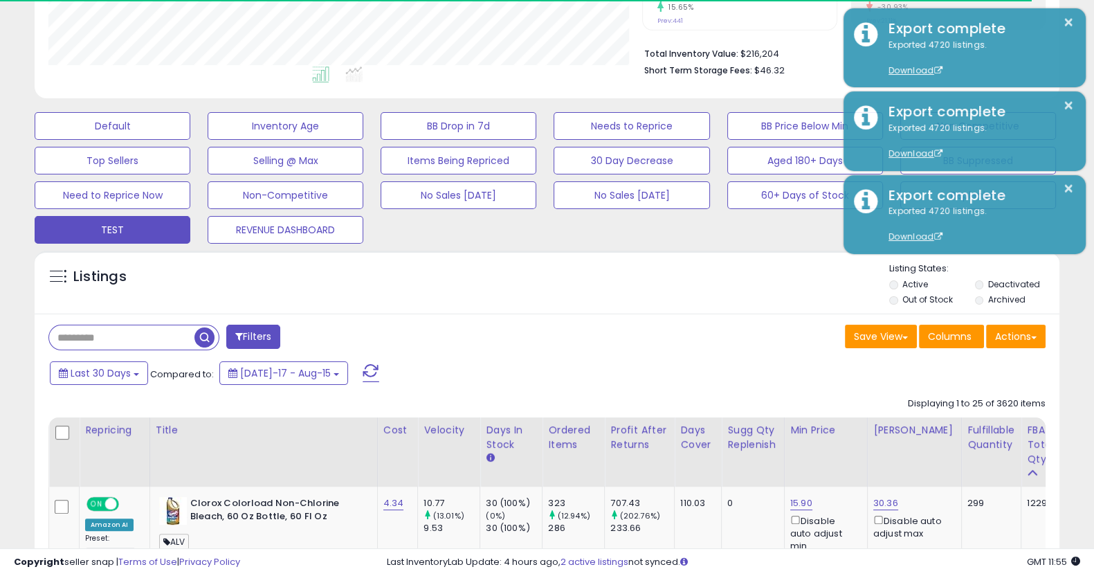
scroll to position [691708, 691398]
click at [1026, 336] on button "Actions" at bounding box center [1016, 337] width 60 height 24
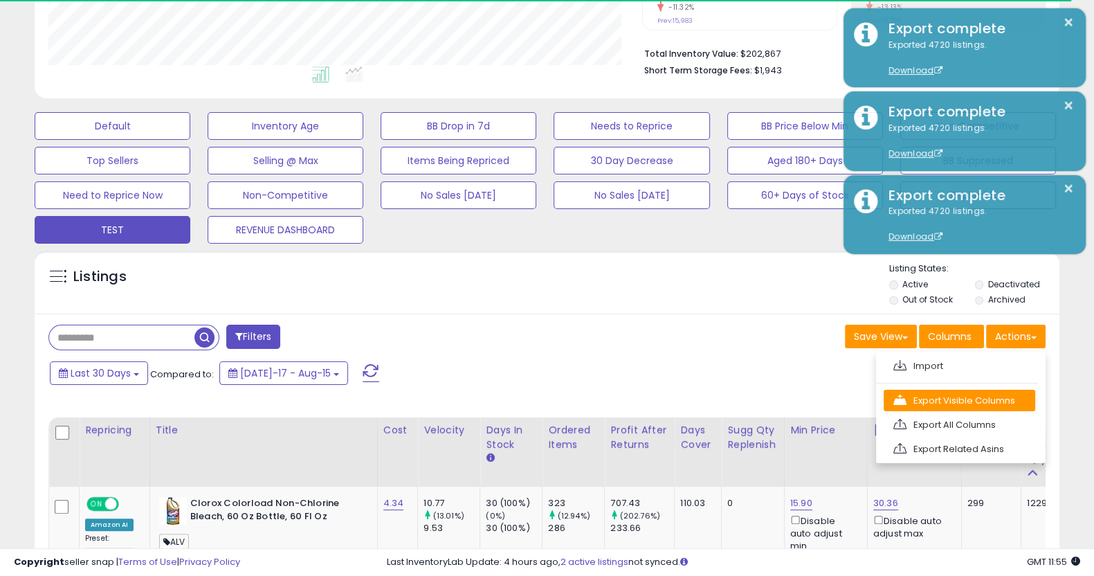
click at [990, 399] on link "Export Visible Columns" at bounding box center [960, 400] width 152 height 21
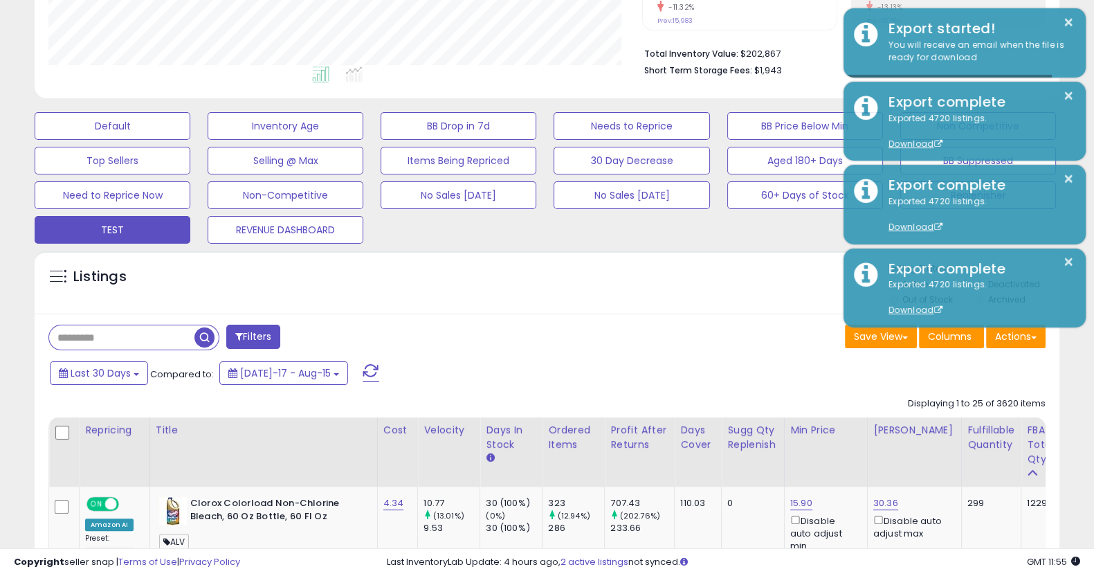
scroll to position [283, 593]
